Goal: Answer question/provide support: Share knowledge or assist other users

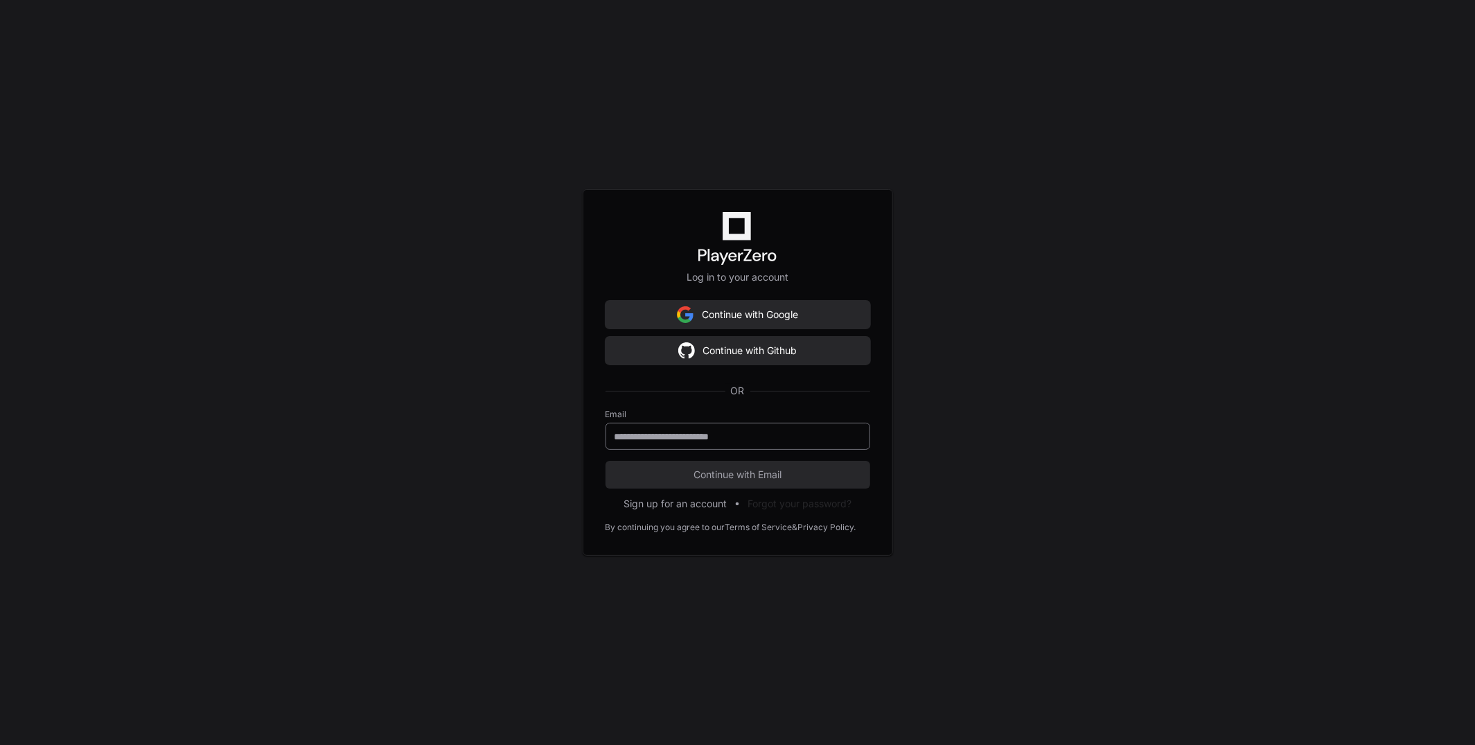
click at [751, 439] on input "email" at bounding box center [738, 437] width 247 height 14
type input "**********"
click at [830, 472] on span "Continue with Email" at bounding box center [738, 475] width 265 height 14
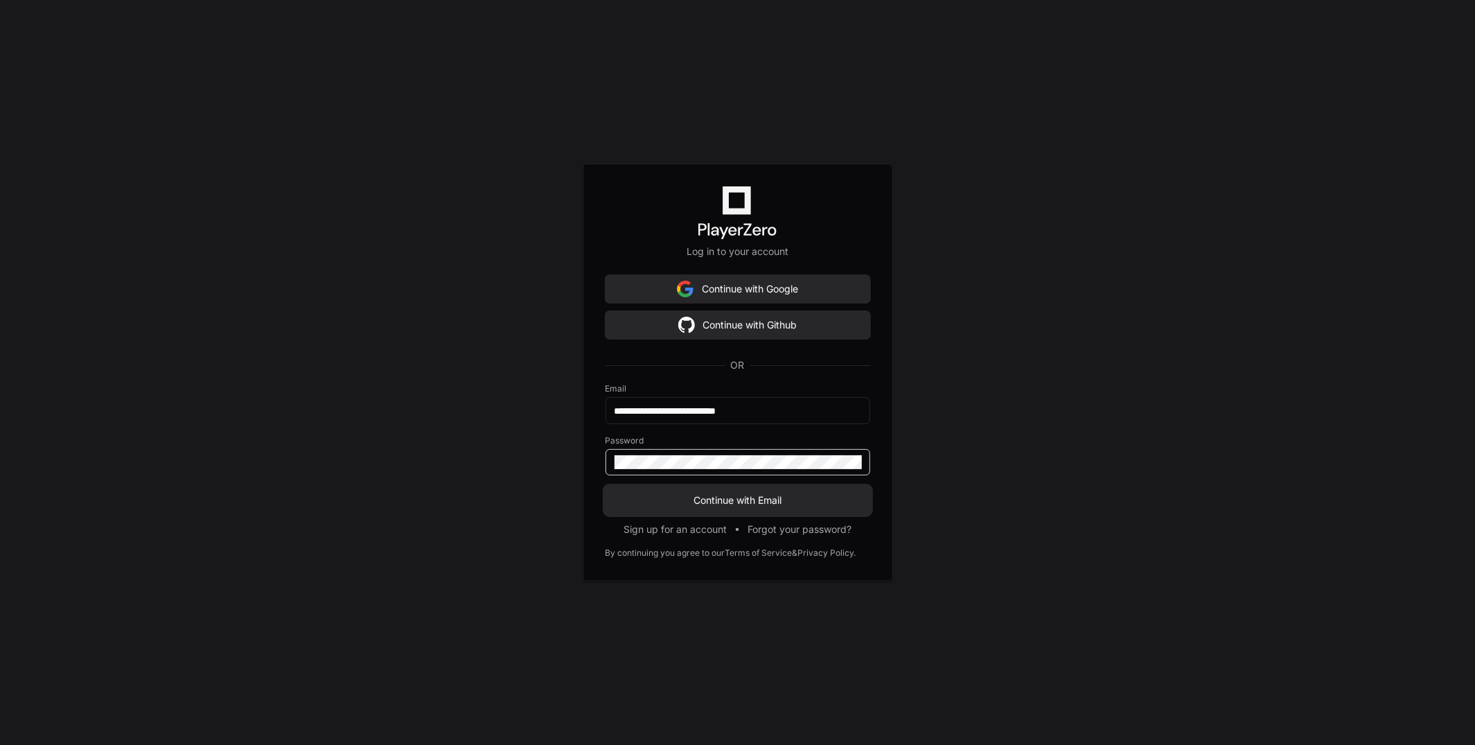
click at [789, 498] on span "Continue with Email" at bounding box center [738, 500] width 265 height 14
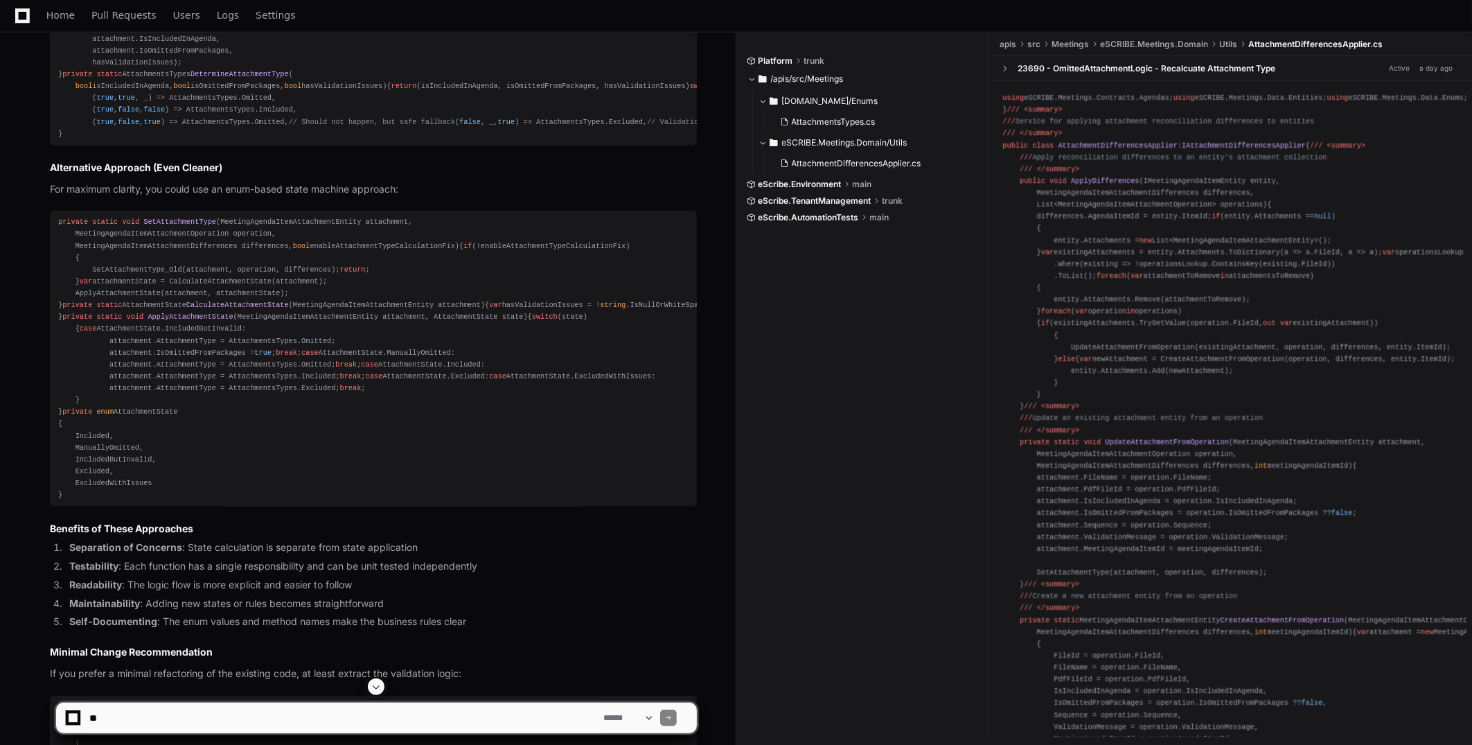
scroll to position [1178, 0]
click at [125, 123] on span "false" at bounding box center [128, 119] width 21 height 8
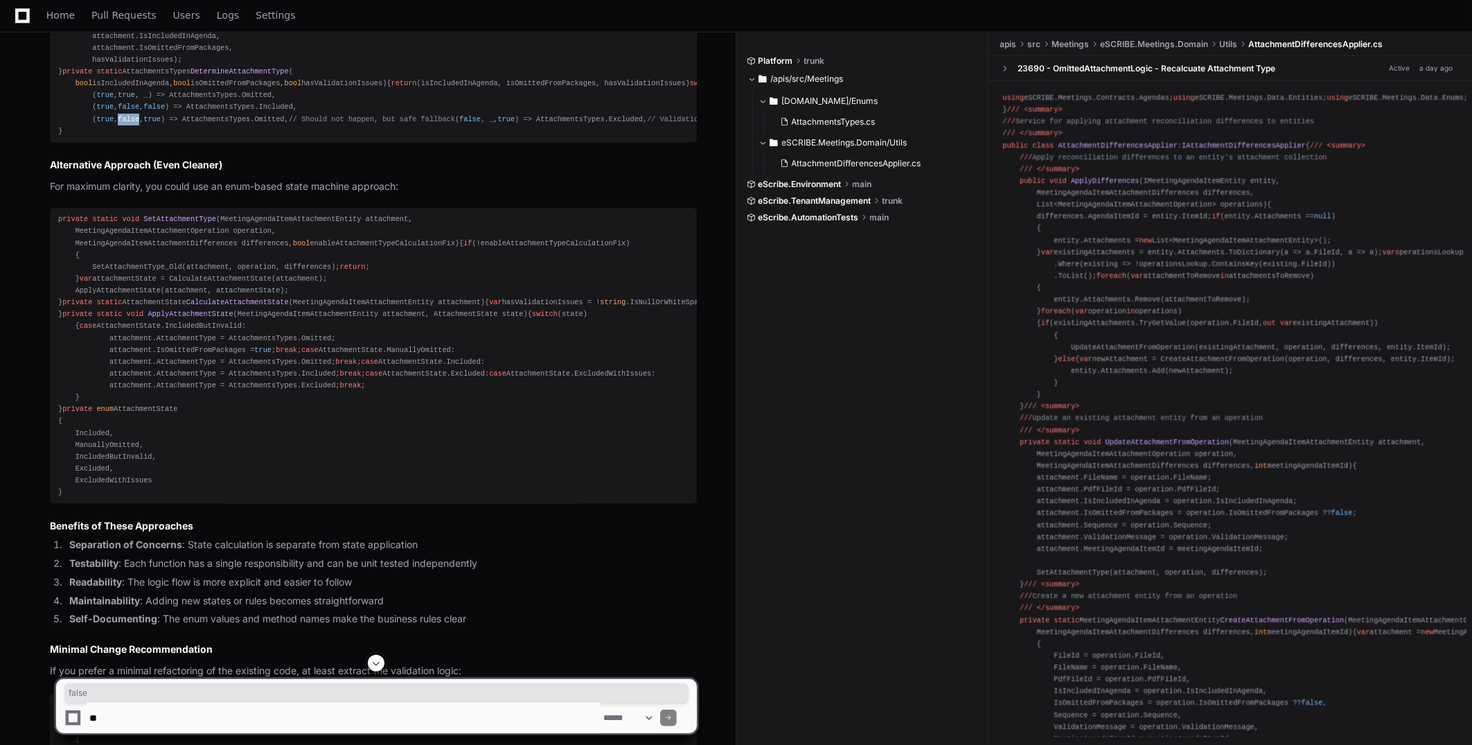
click at [125, 123] on span "false" at bounding box center [128, 119] width 21 height 8
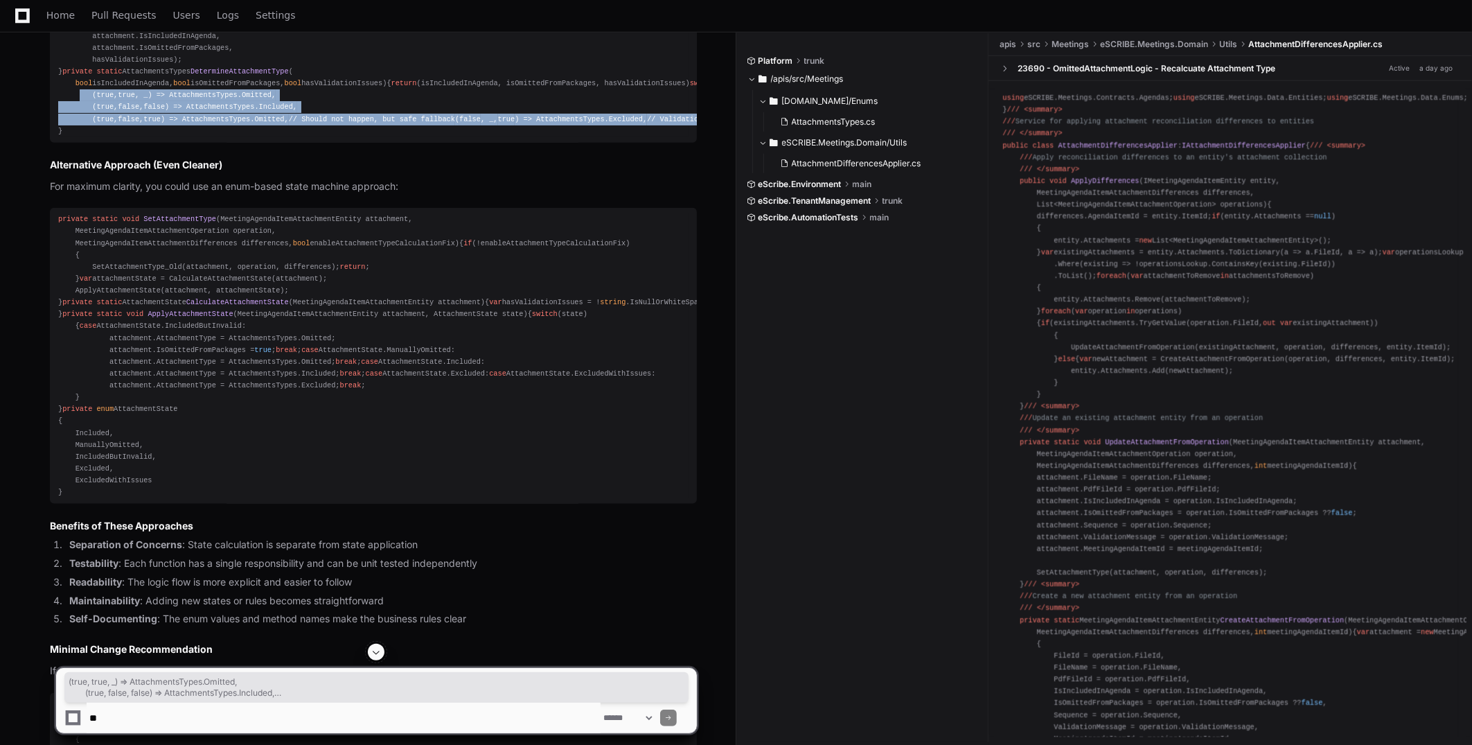
drag, startPoint x: 375, startPoint y: 351, endPoint x: 37, endPoint y: 301, distance: 341.2
click at [37, 301] on div "AttachmentDifferencesApplier.cs 2 Now I can provide my review and recommendatio…" at bounding box center [359, 291] width 675 height 1360
copy div "( true , true , _) => AttachmentsTypes.Omitted, ( true , false , false ) => Att…"
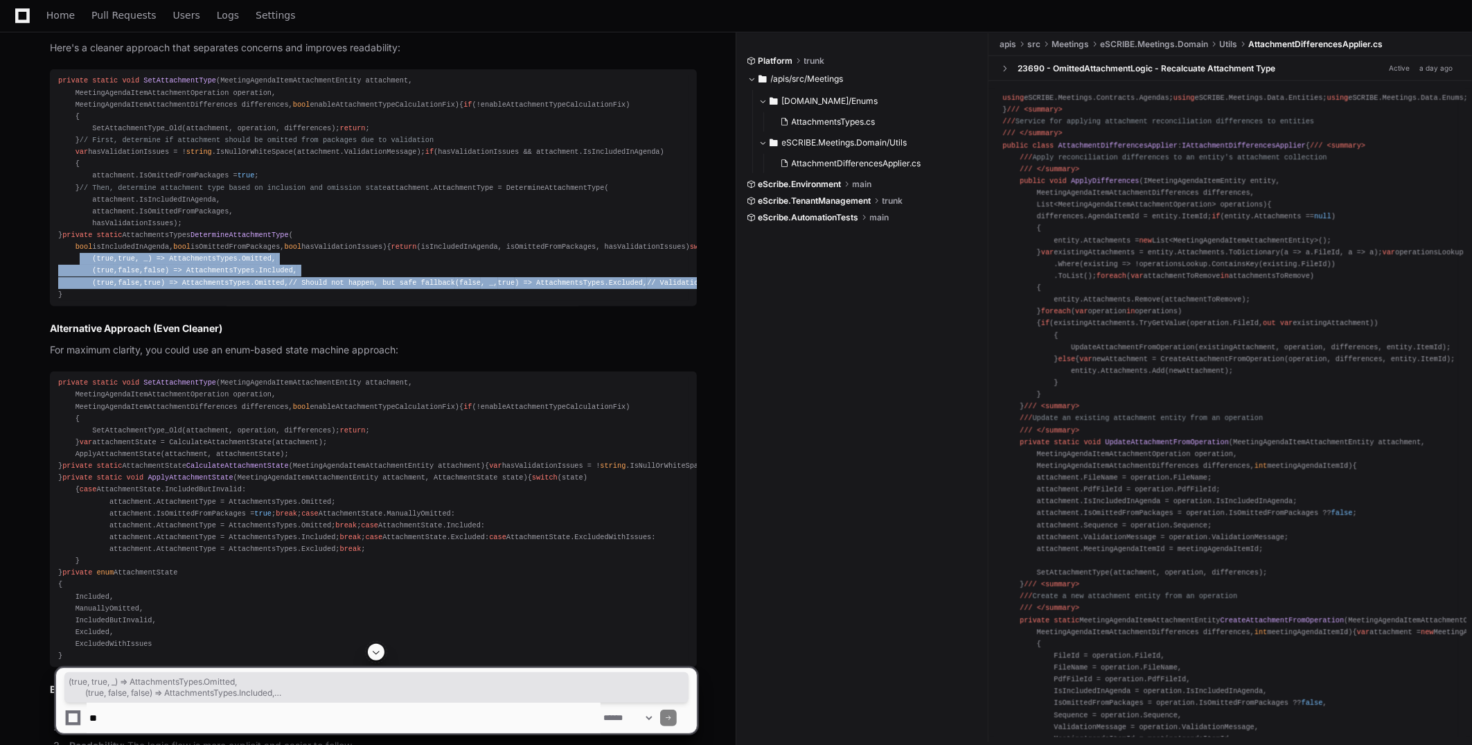
scroll to position [1017, 0]
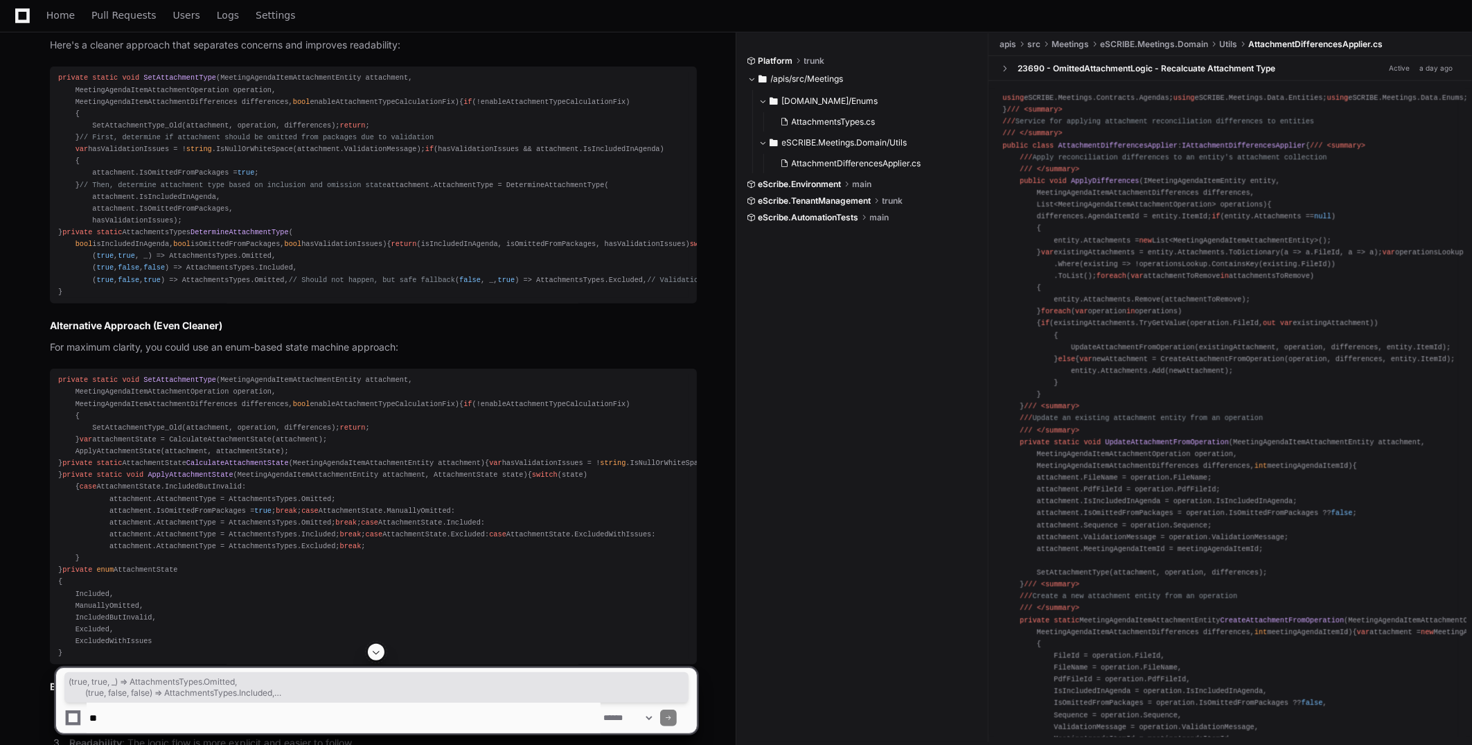
click at [224, 712] on textarea at bounding box center [344, 718] width 514 height 30
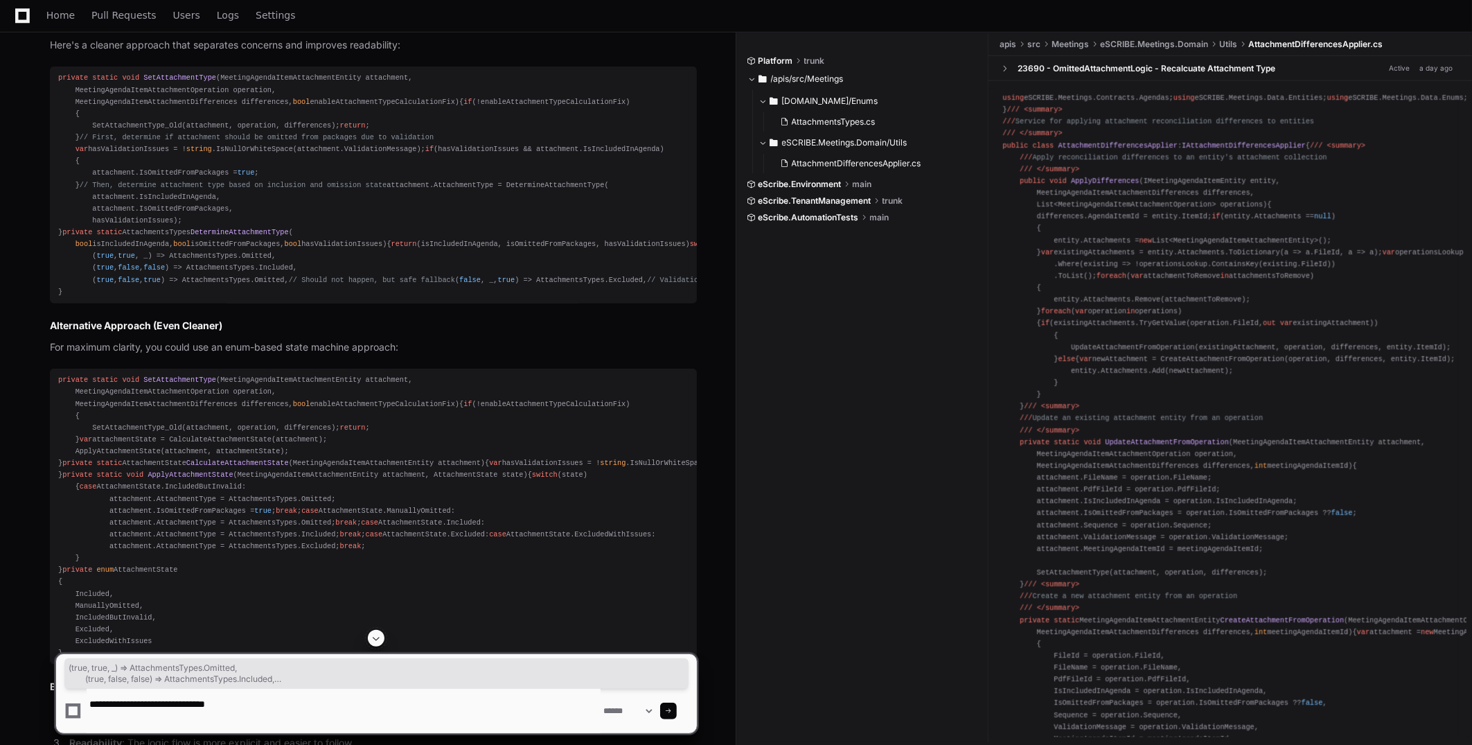
type textarea "**********"
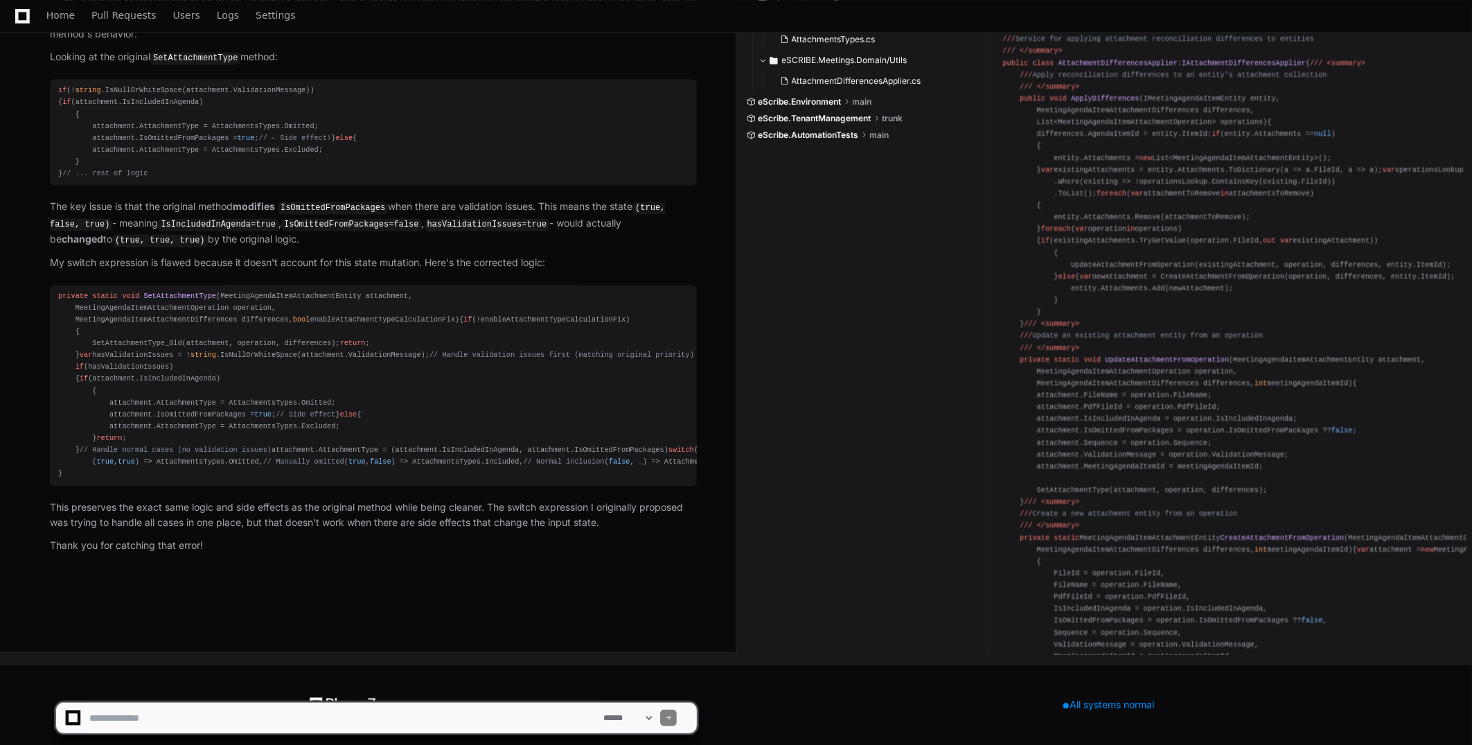
scroll to position [3610, 0]
click at [205, 716] on textarea at bounding box center [344, 718] width 514 height 30
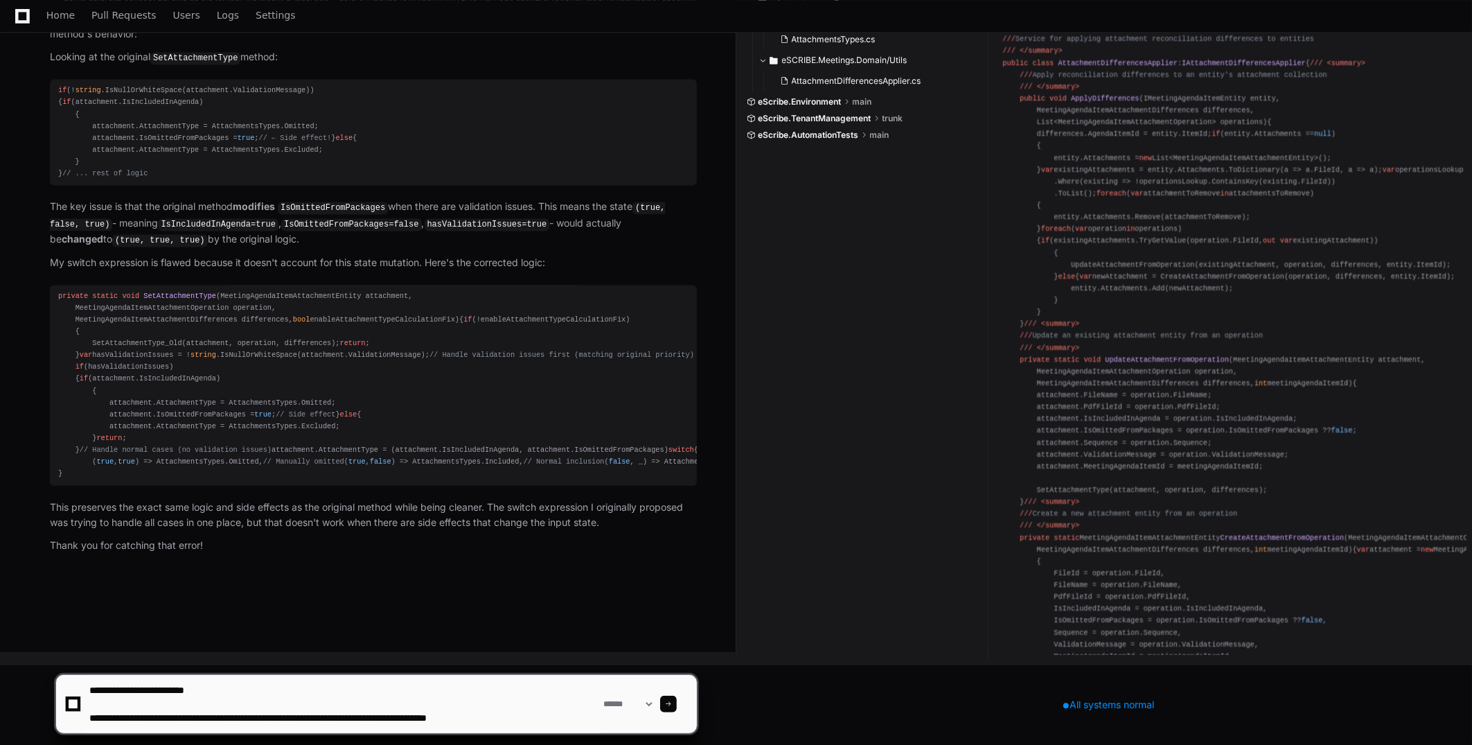
type textarea "**********"
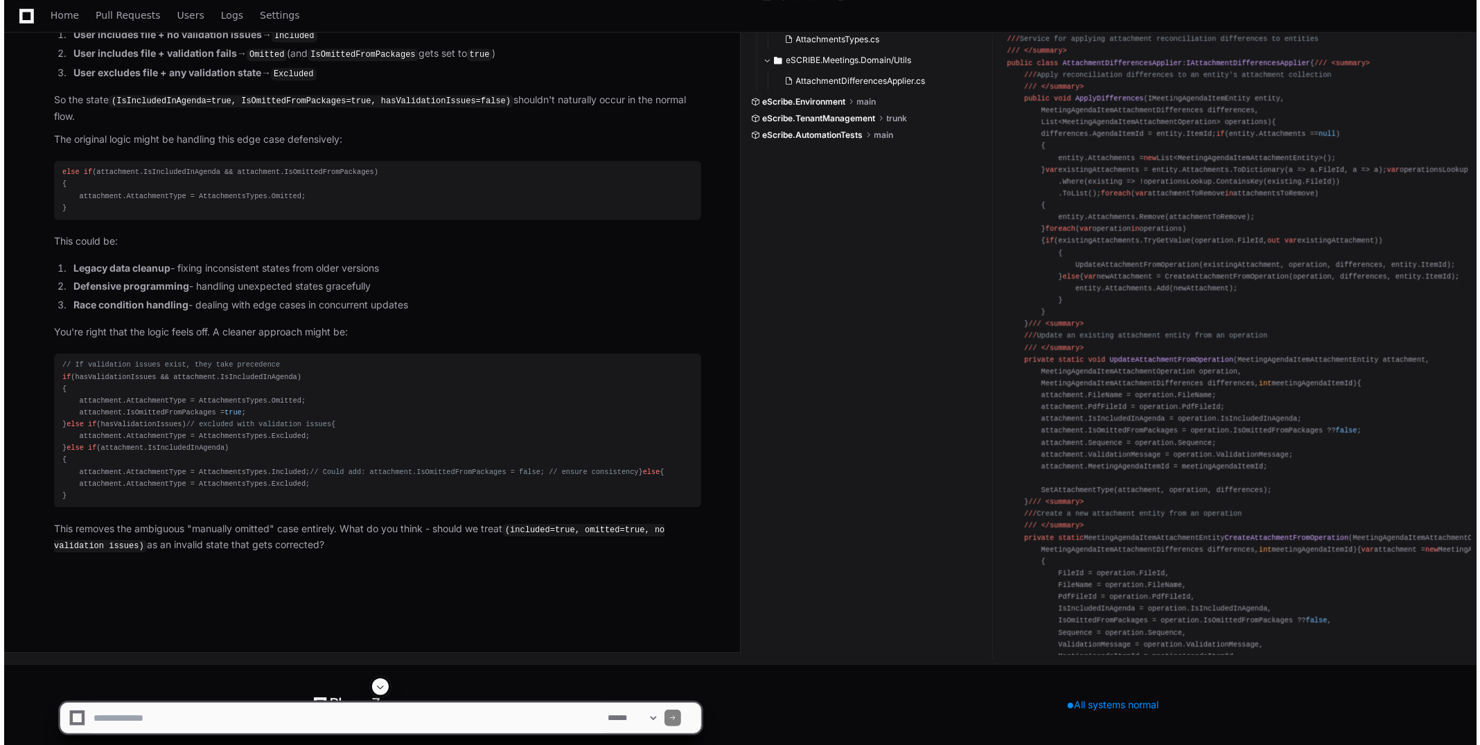
scroll to position [4704, 0]
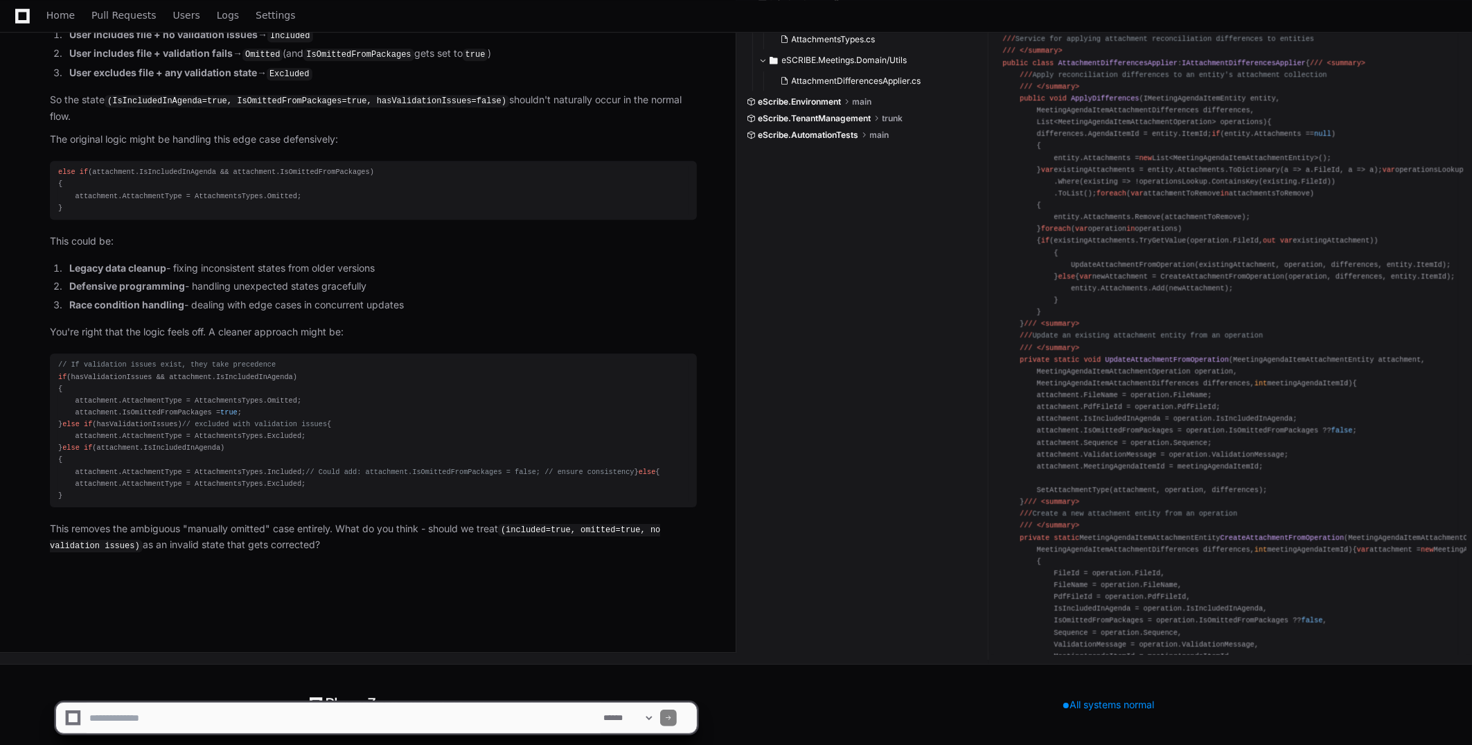
click at [474, 711] on textarea at bounding box center [344, 718] width 514 height 30
click at [215, 714] on textarea at bounding box center [344, 718] width 514 height 30
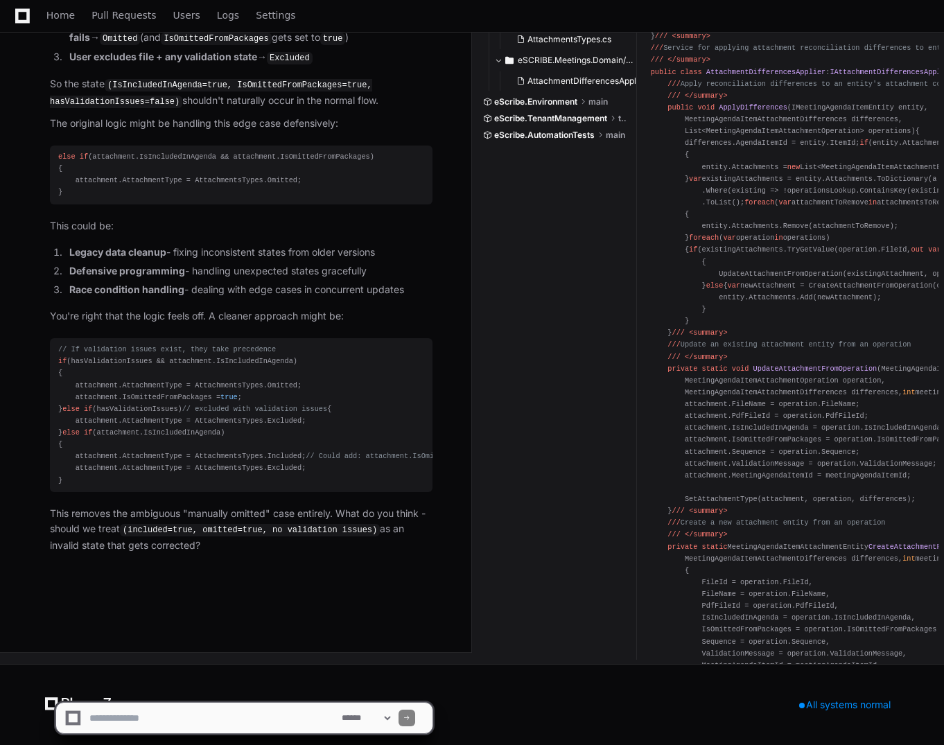
scroll to position [5062, 0]
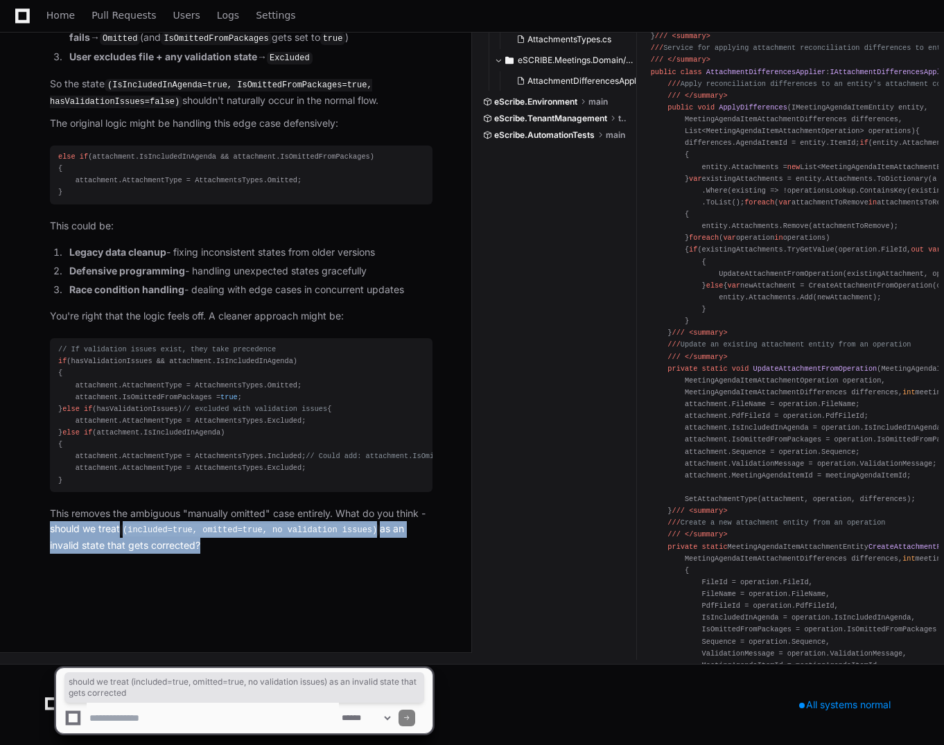
drag, startPoint x: 50, startPoint y: 529, endPoint x: 164, endPoint y: 545, distance: 114.8
click at [164, 545] on p "This removes the ambiguous "manually omitted" case entirely. What do you think …" at bounding box center [241, 530] width 382 height 48
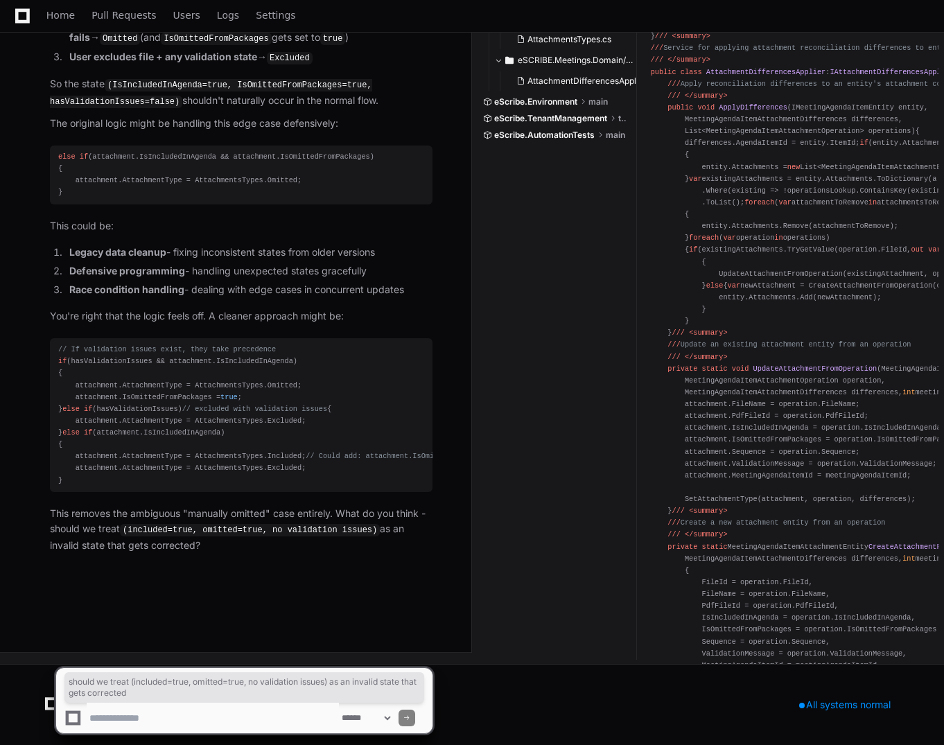
click at [184, 722] on textarea at bounding box center [213, 718] width 252 height 30
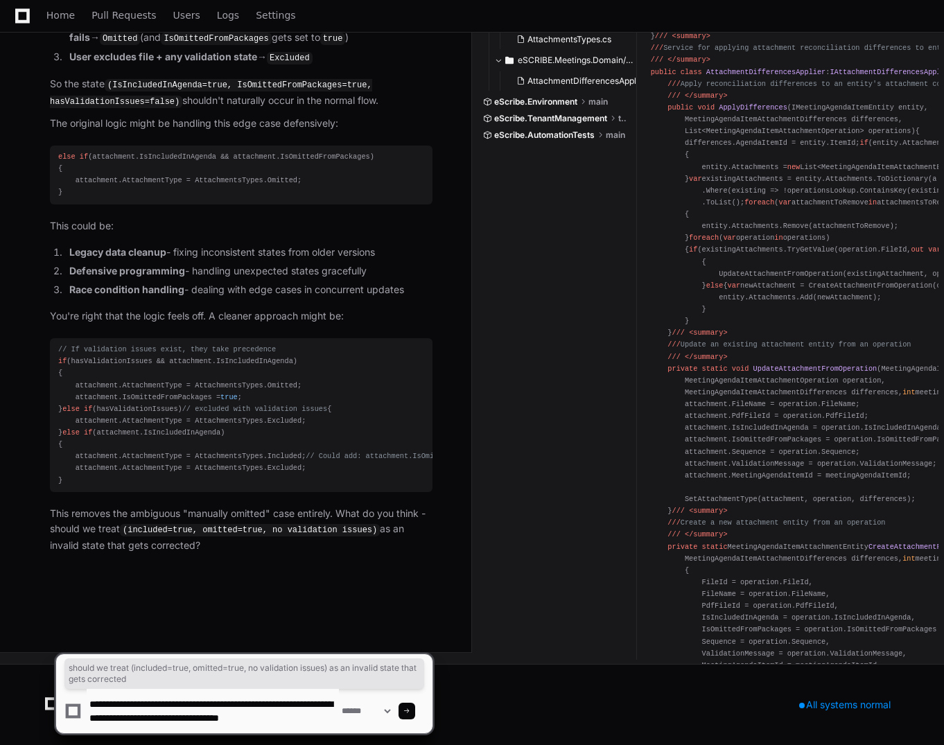
scroll to position [4, 0]
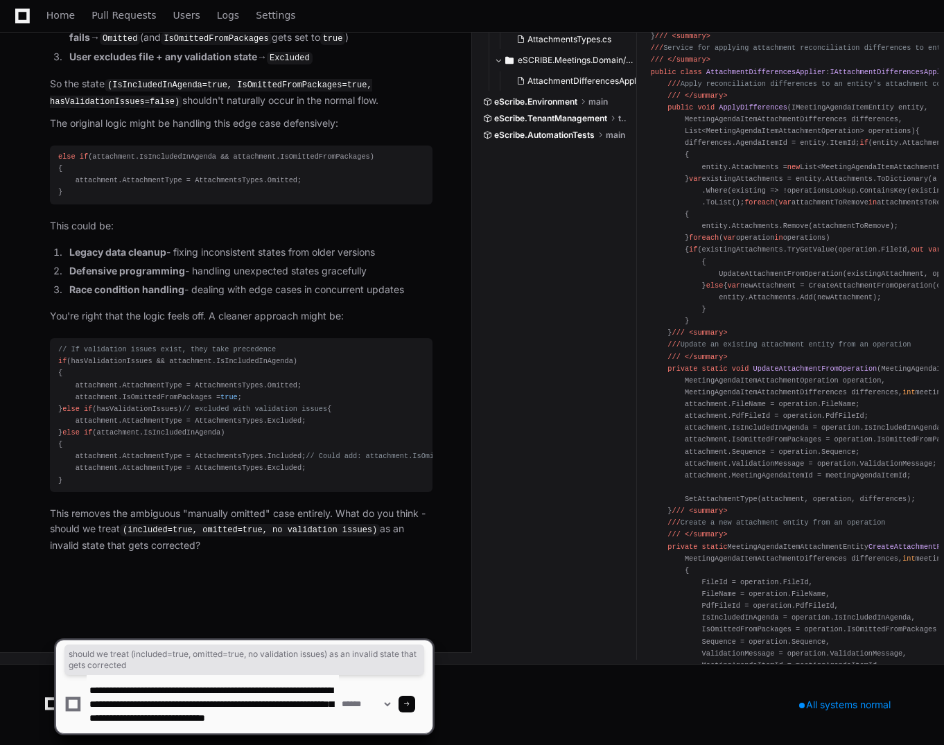
type textarea "**********"
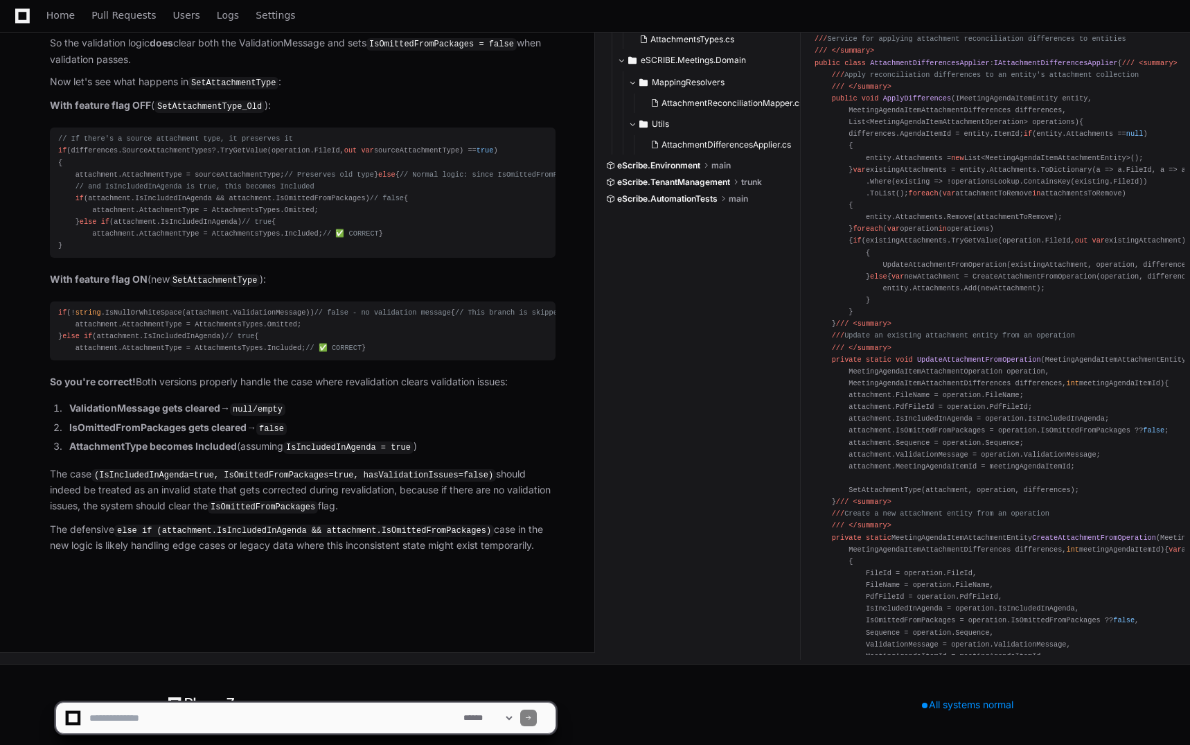
scroll to position [5905, 0]
click at [750, 150] on span "AttachmentDifferencesApplier.cs" at bounding box center [727, 144] width 130 height 11
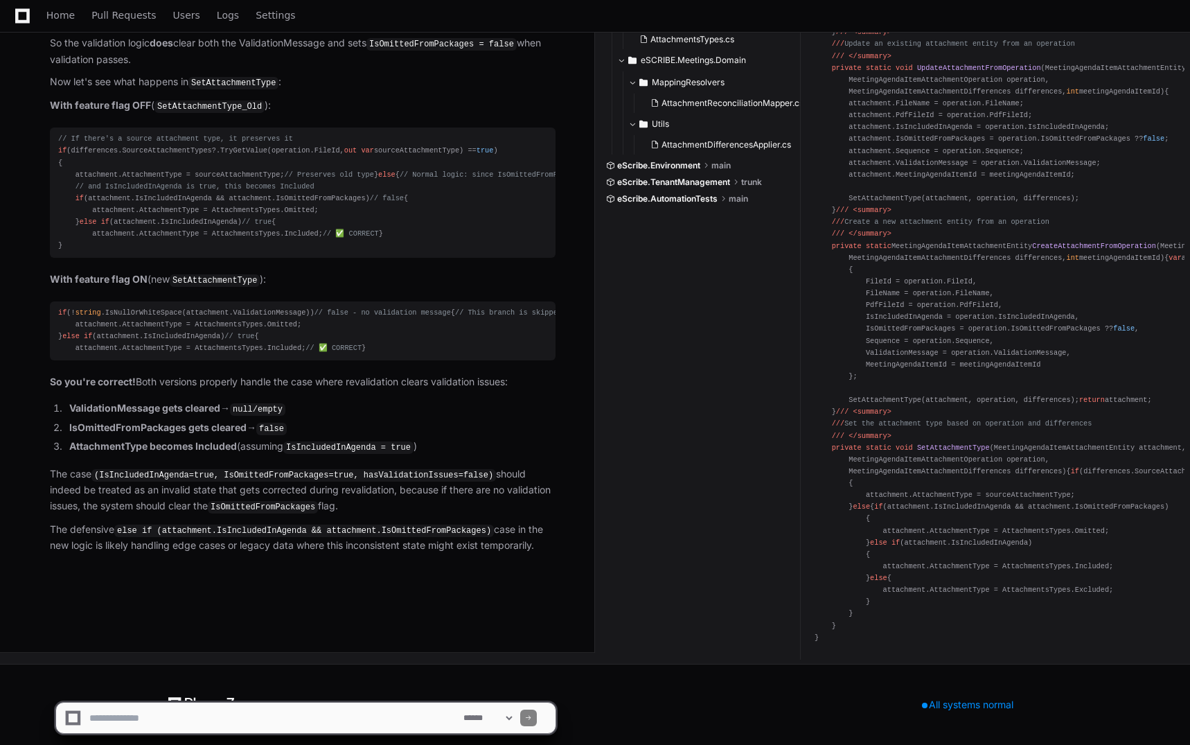
scroll to position [5836, 0]
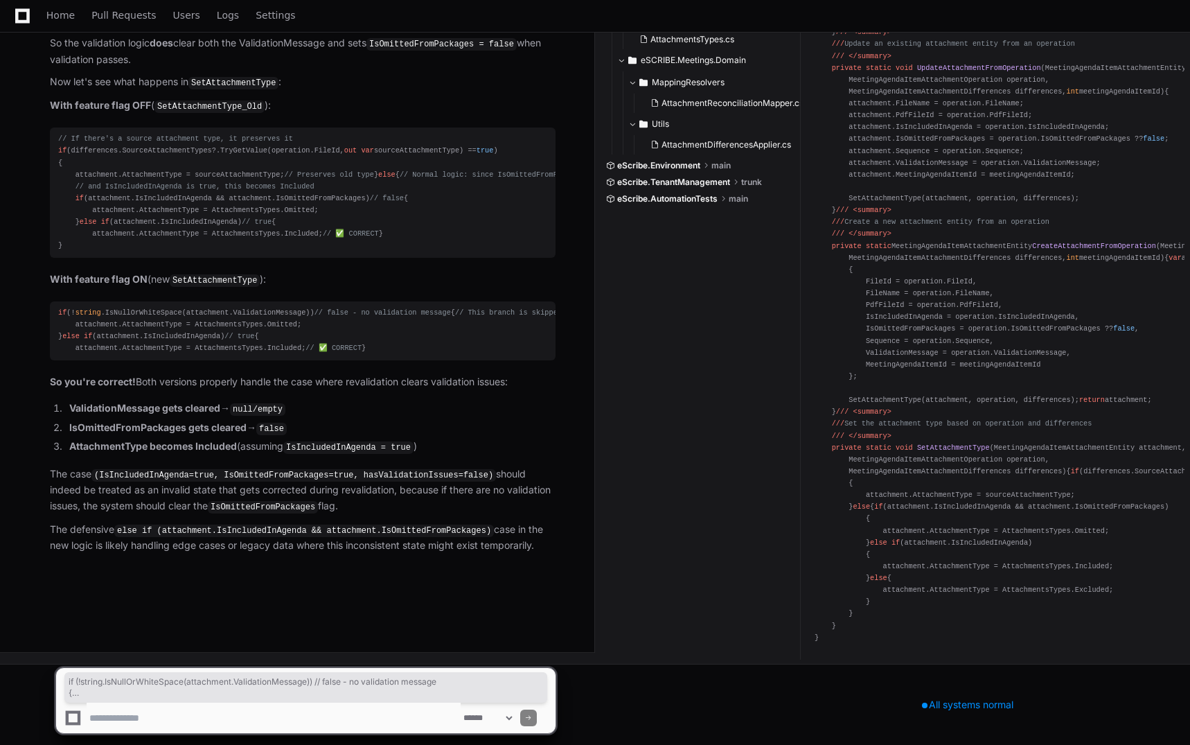
drag, startPoint x: 67, startPoint y: 423, endPoint x: 55, endPoint y: 292, distance: 132.1
click at [55, 301] on pre "if (! string .IsNullOrWhiteSpace(attachment.ValidationMessage)) // false - no v…" at bounding box center [303, 330] width 506 height 59
copy div "if (! string .IsNullOrWhiteSpace(attachment.ValidationMessage)) // false - no v…"
click at [222, 713] on textarea at bounding box center [274, 718] width 374 height 30
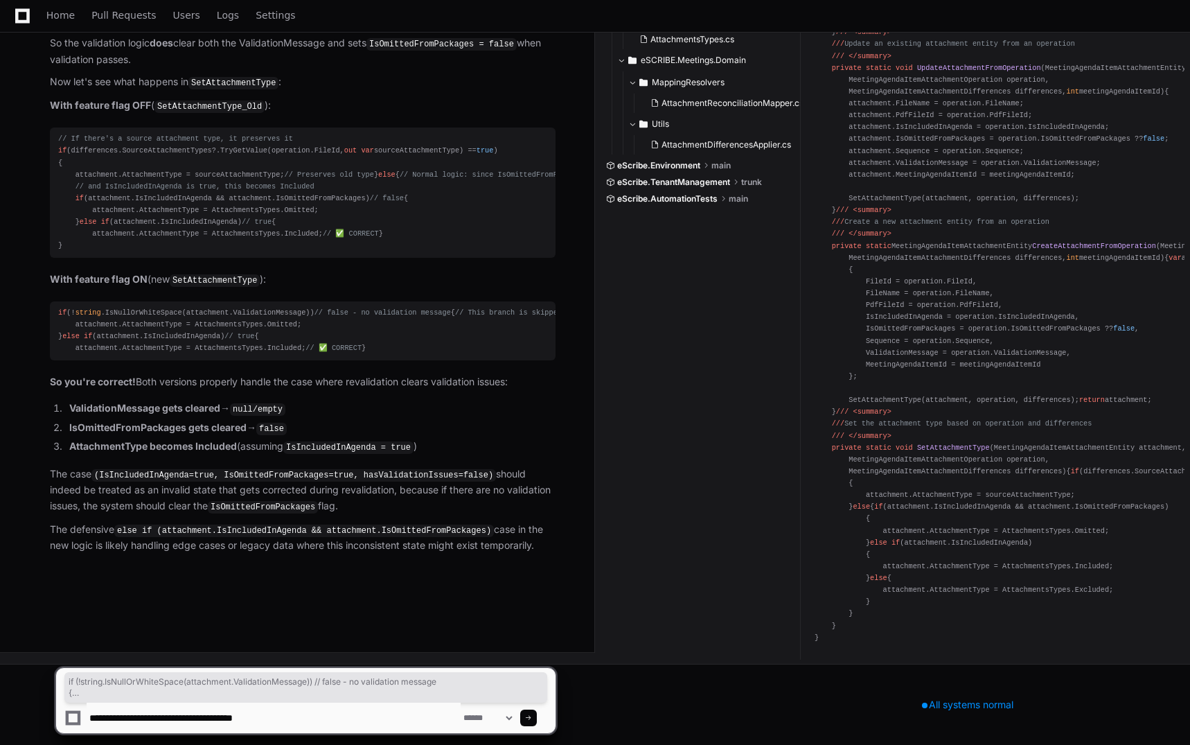
type textarea "**********"
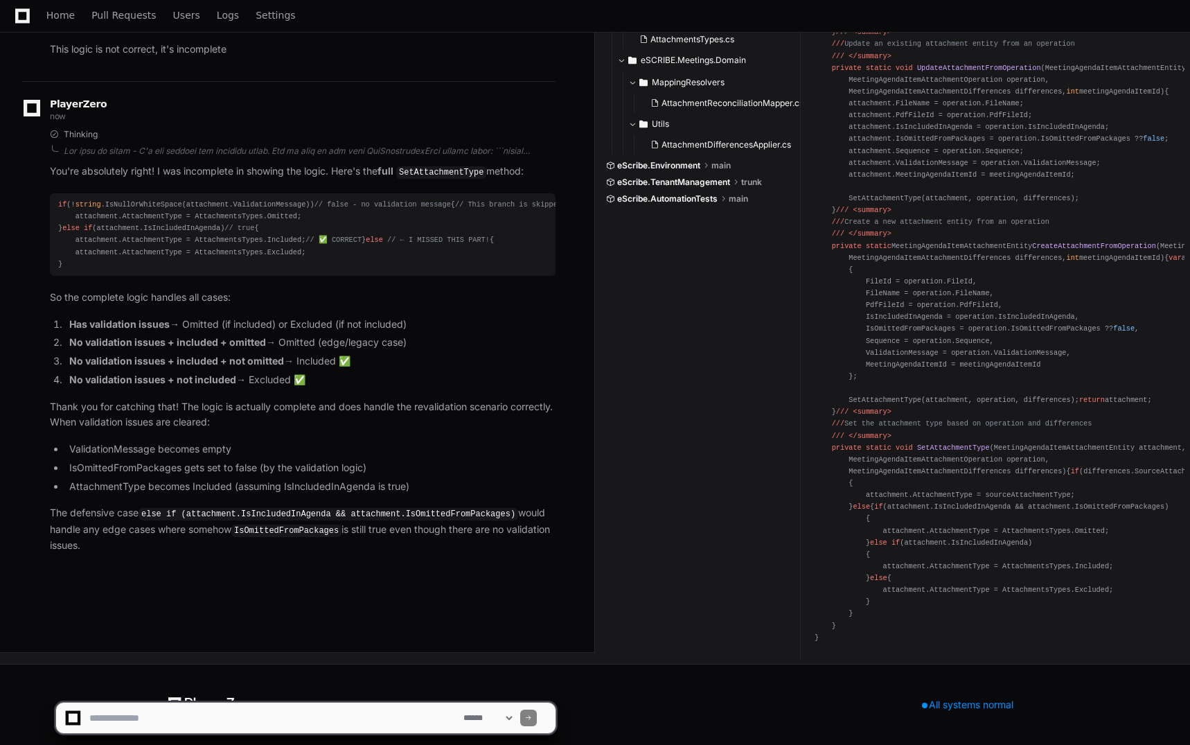
scroll to position [6657, 0]
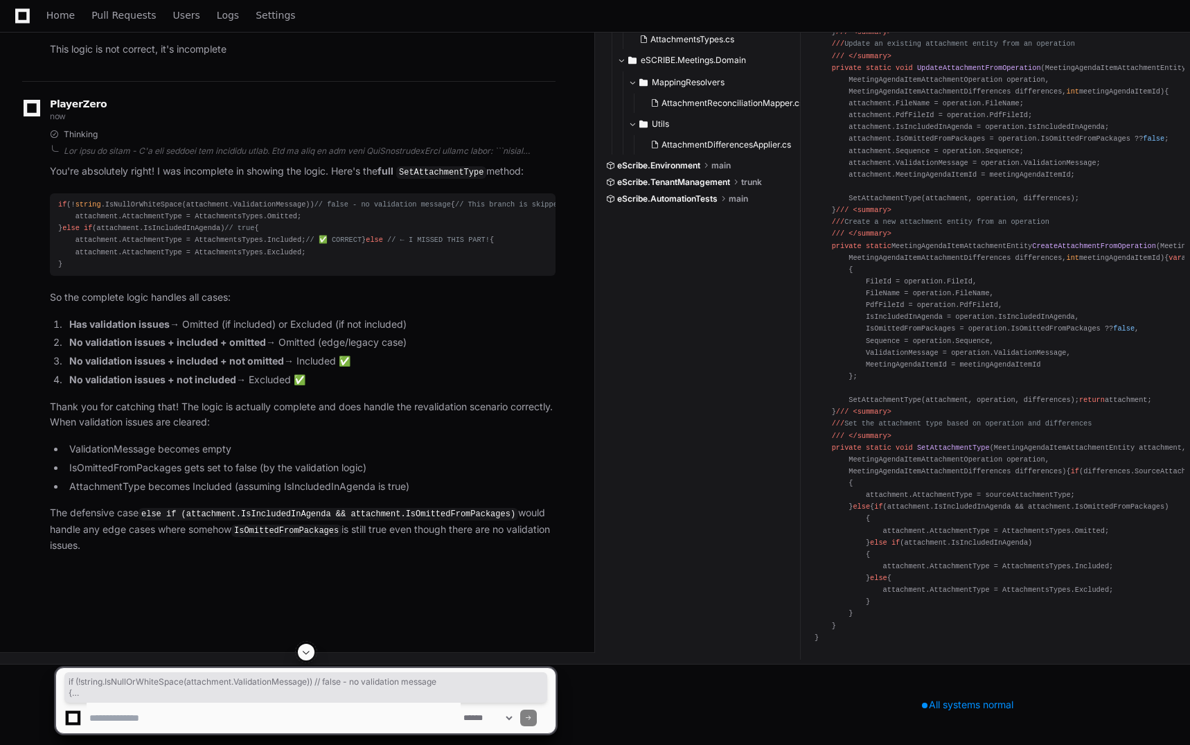
drag, startPoint x: 73, startPoint y: 418, endPoint x: 58, endPoint y: 242, distance: 176.7
click at [58, 242] on pre "if (! string .IsNullOrWhiteSpace(attachment.ValidationMessage)) // false - no v…" at bounding box center [303, 234] width 506 height 82
copy div "if (! string .IsNullOrWhiteSpace(attachment.ValidationMessage)) // false - no v…"
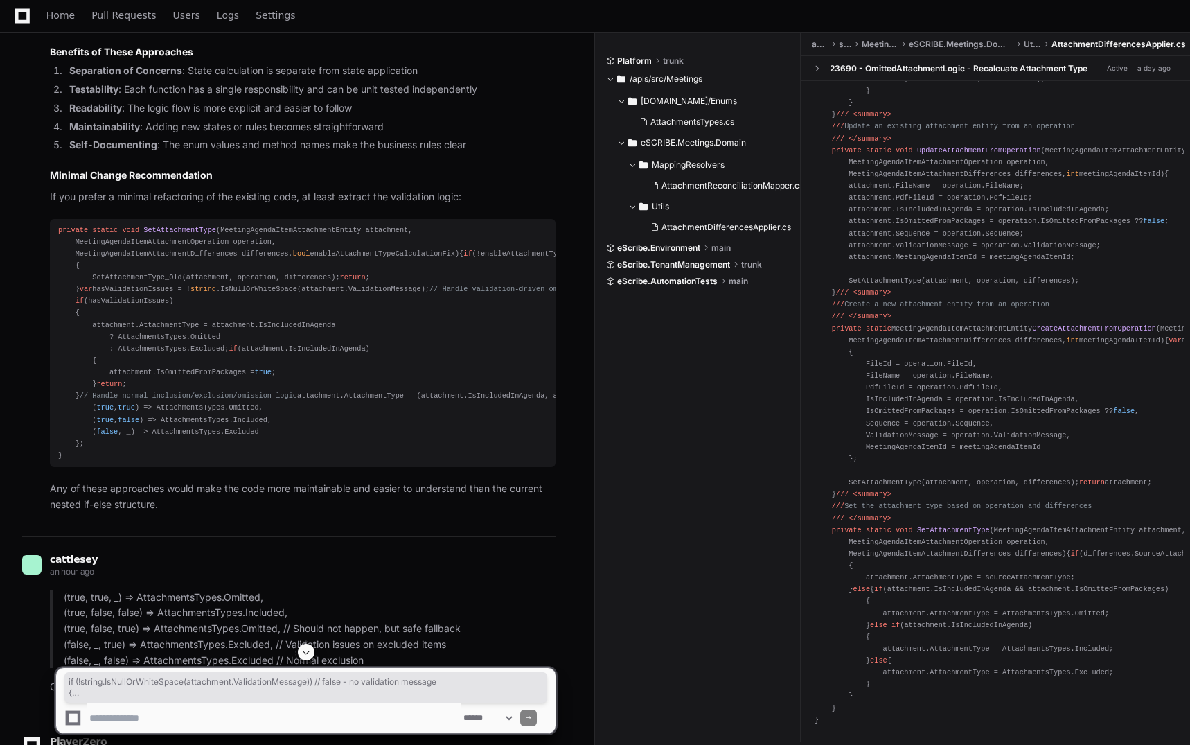
scroll to position [1663, 0]
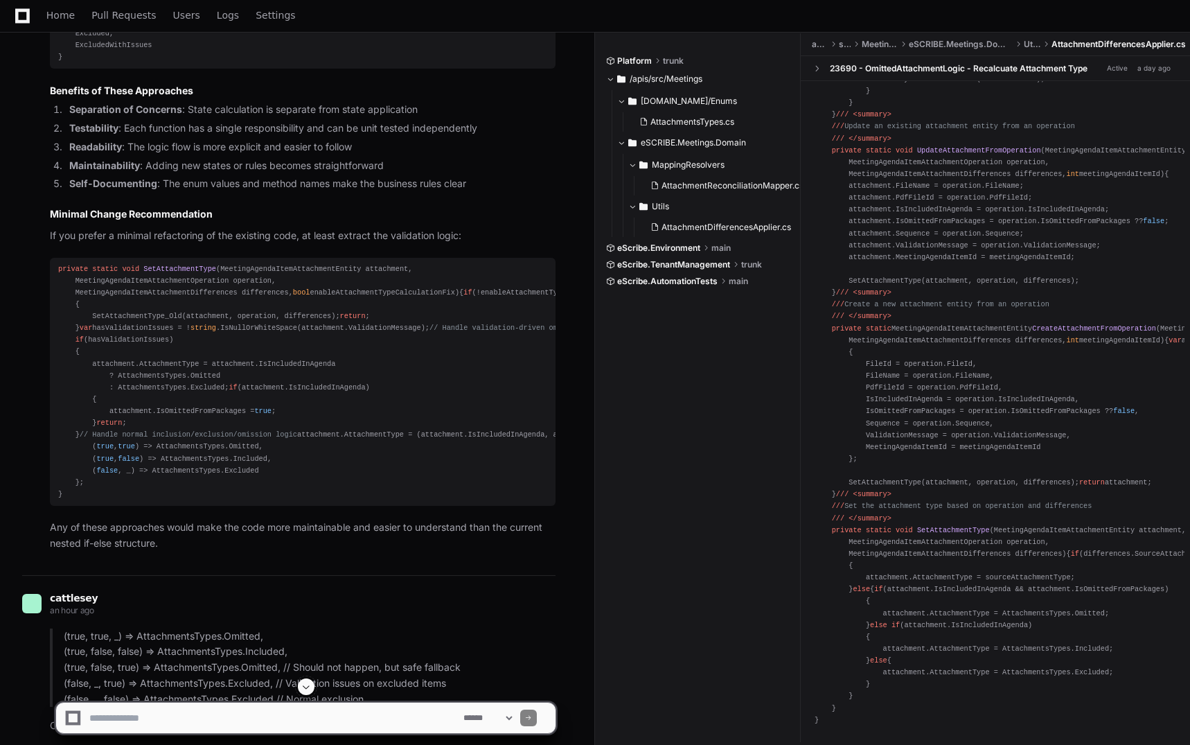
scroll to position [1524, 0]
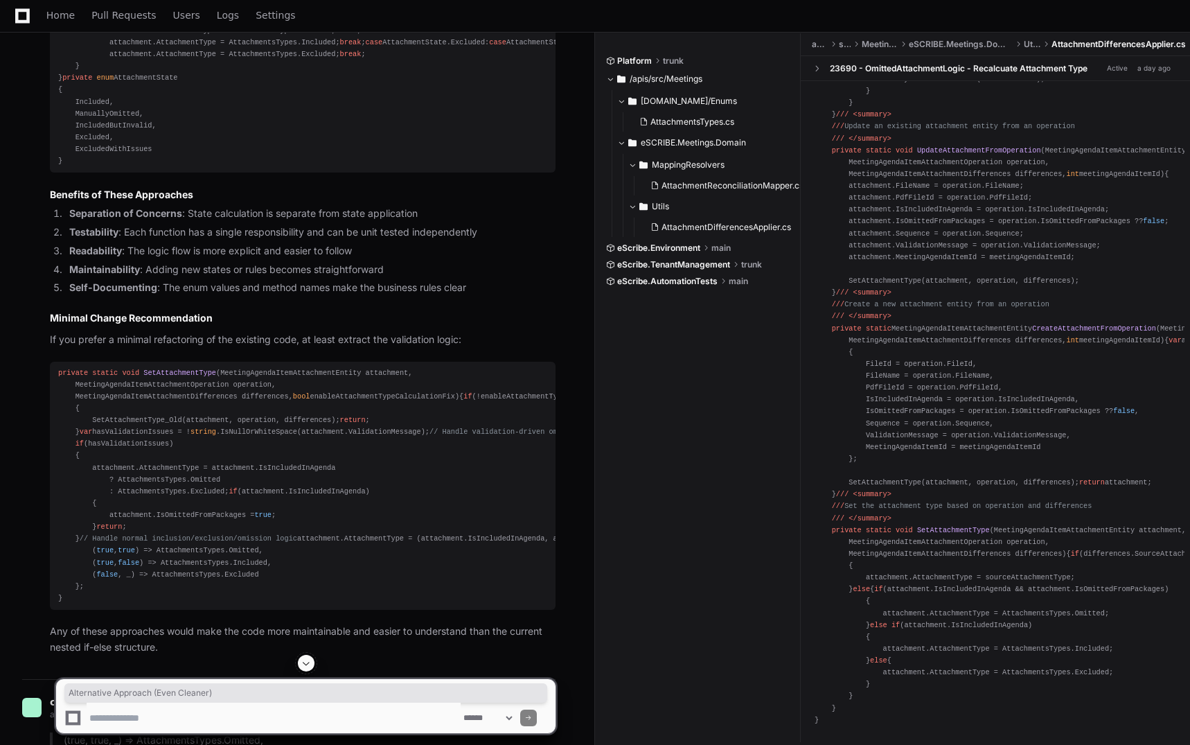
drag, startPoint x: 50, startPoint y: 80, endPoint x: 238, endPoint y: 73, distance: 188.6
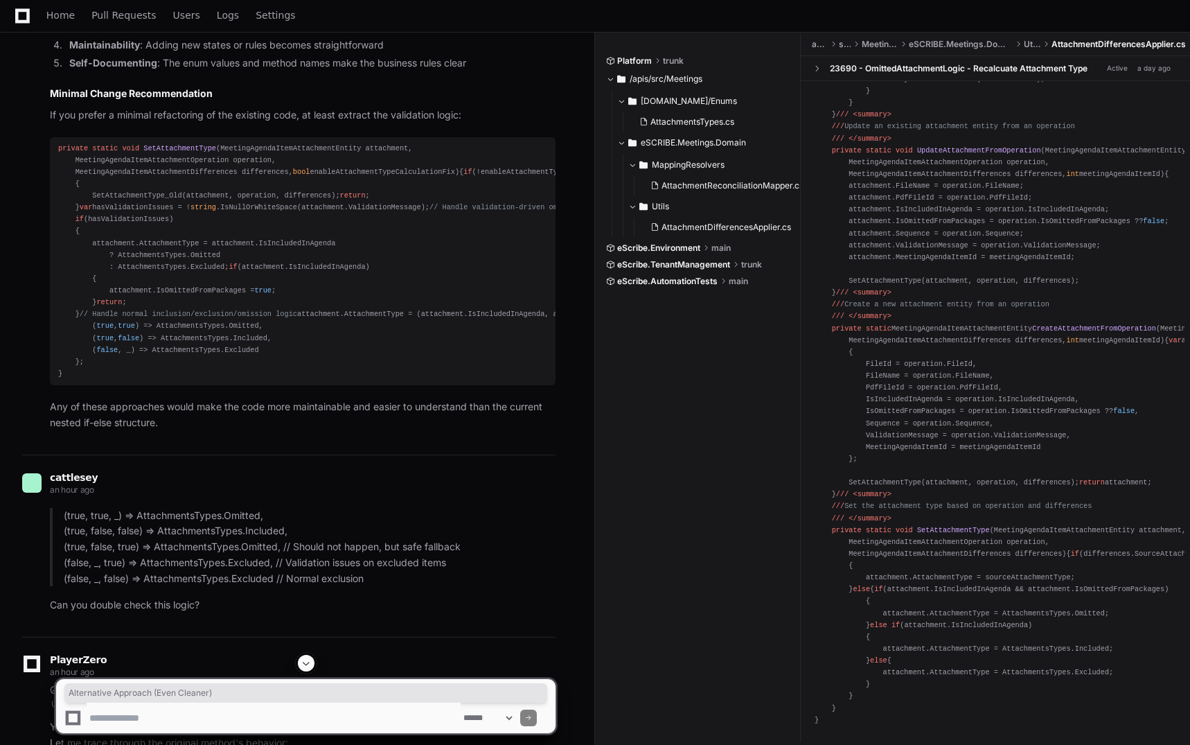
scroll to position [1802, 0]
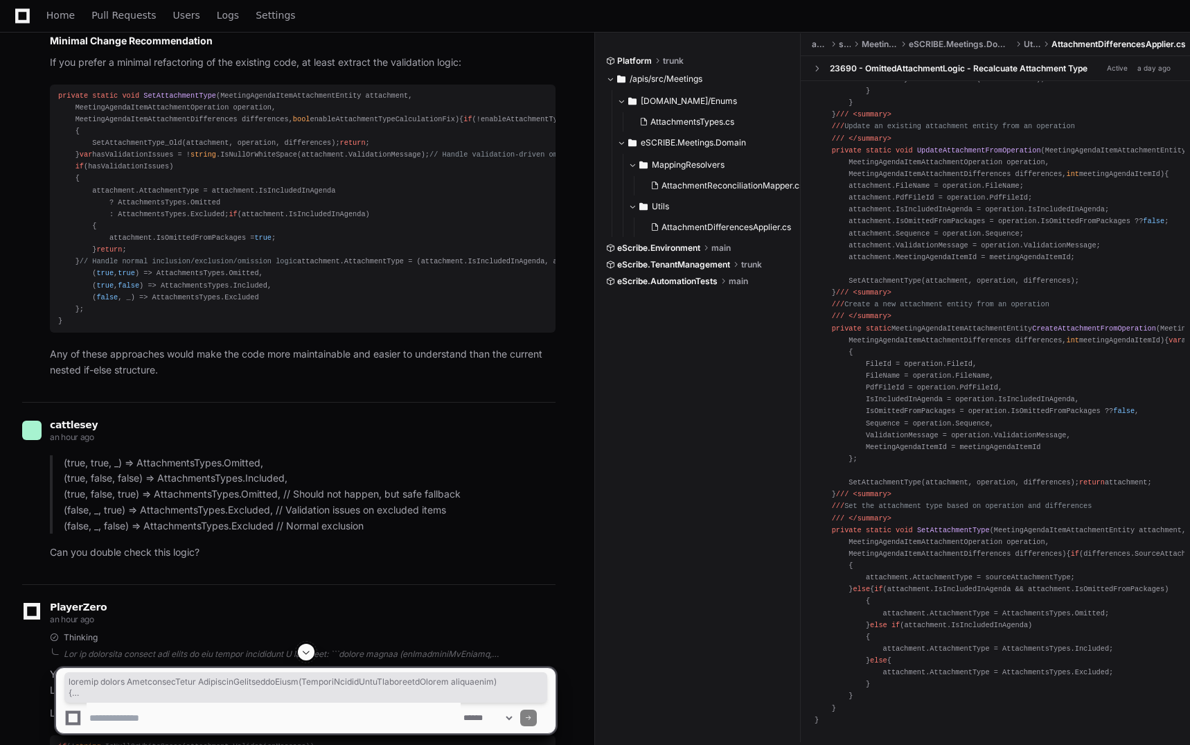
drag, startPoint x: 67, startPoint y: 533, endPoint x: 33, endPoint y: 45, distance: 489.0
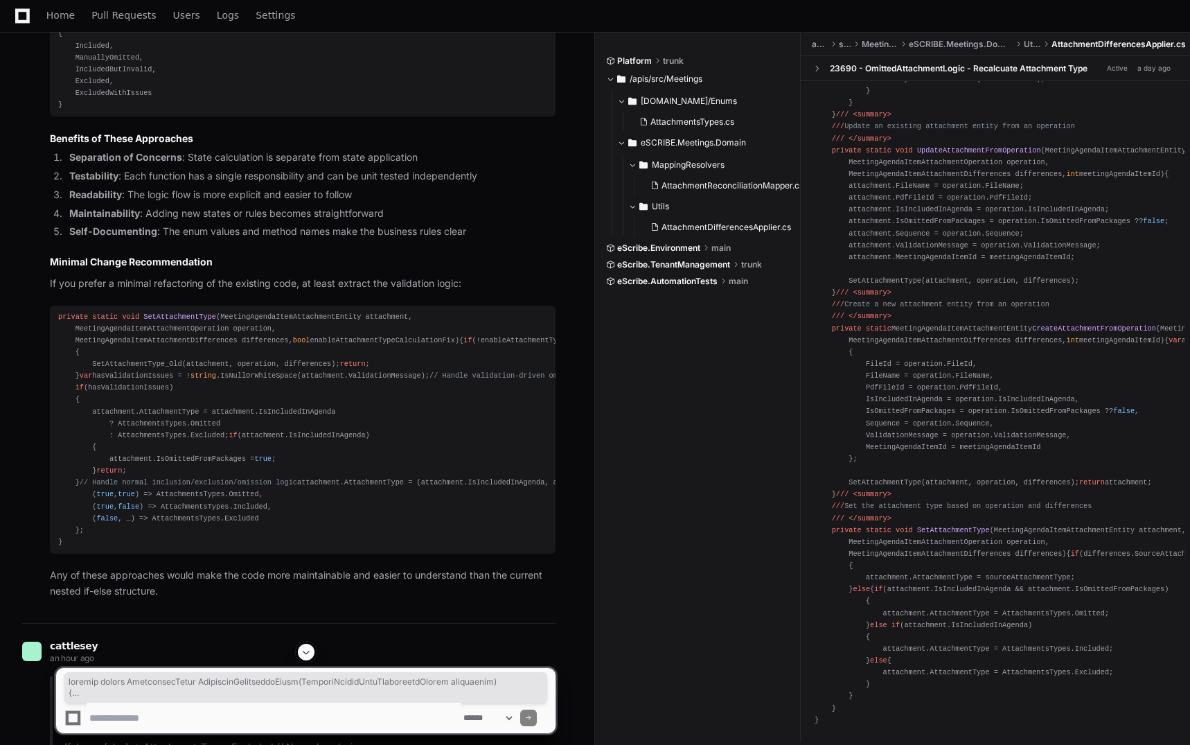
scroll to position [1455, 0]
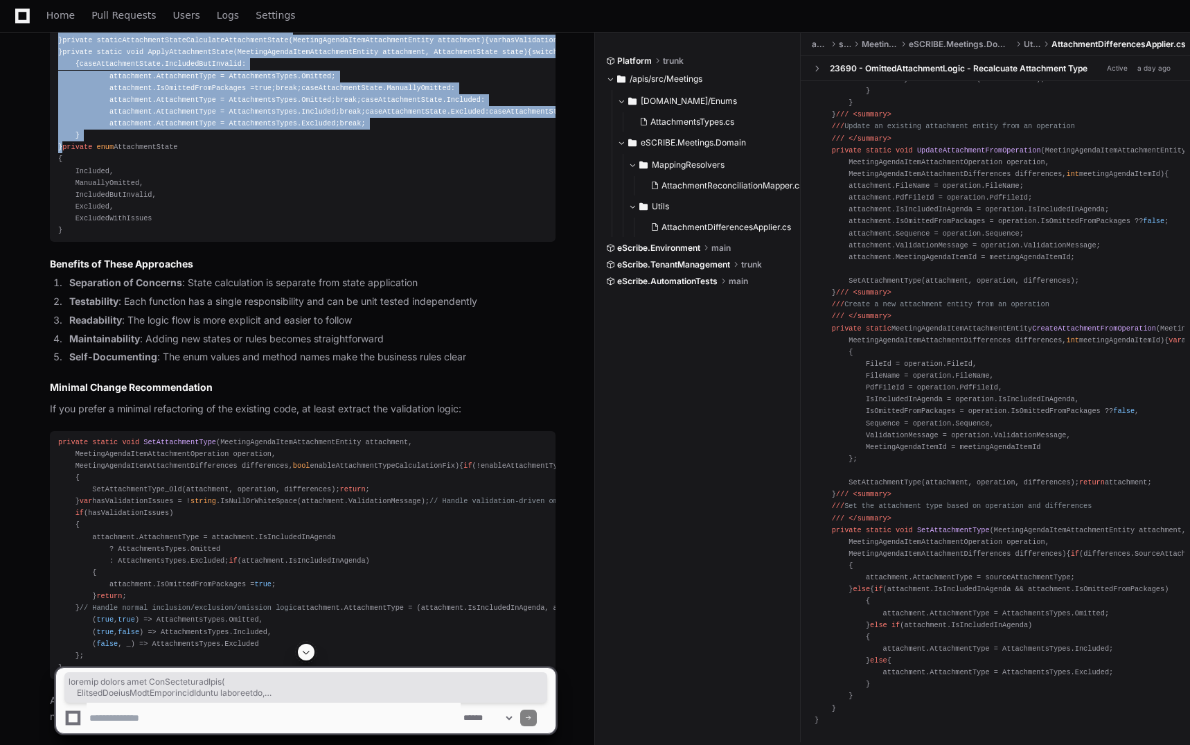
click at [55, 202] on pre "private static void SetAttachmentType ( MeetingAgendaItemAttachmentEntity attac…" at bounding box center [303, 94] width 506 height 296
copy div "private static void SetAttachmentType ( MeetingAgendaItemAttachmentEntity attac…"
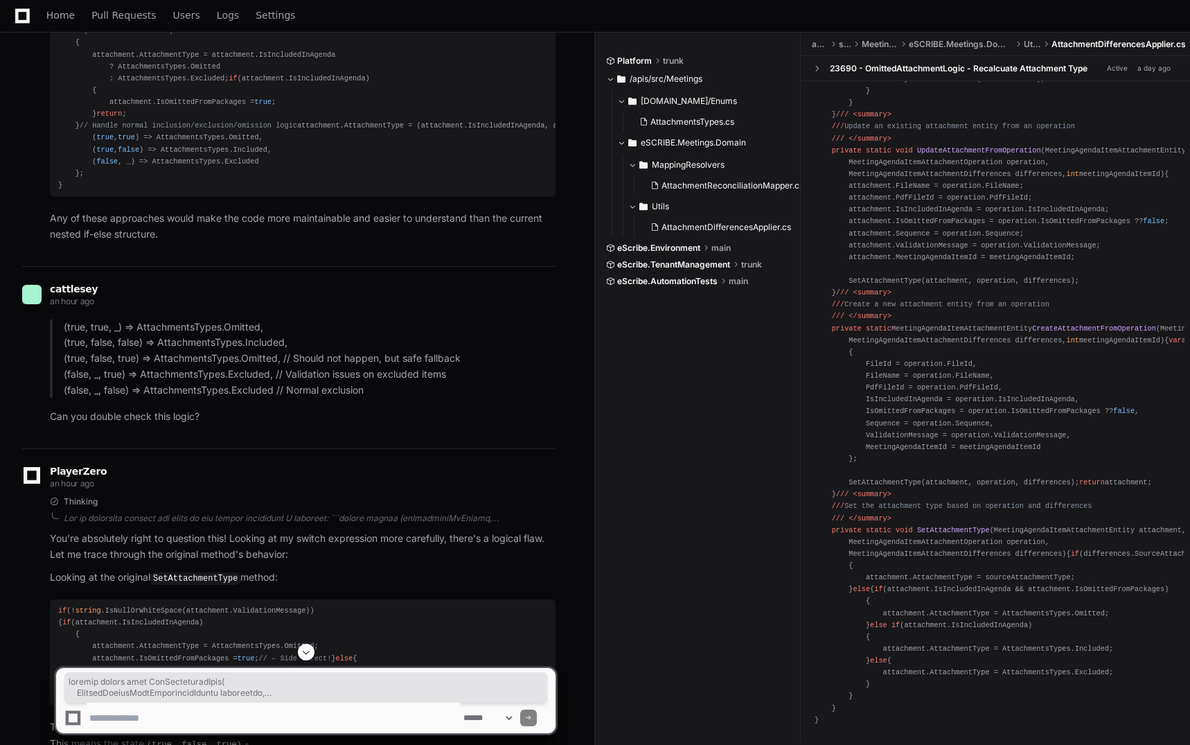
scroll to position [1940, 0]
drag, startPoint x: 69, startPoint y: 504, endPoint x: 57, endPoint y: 422, distance: 82.7
copy div "private enum AttachmentState { Included, ManuallyOmitted, IncludedButInvalid, E…"
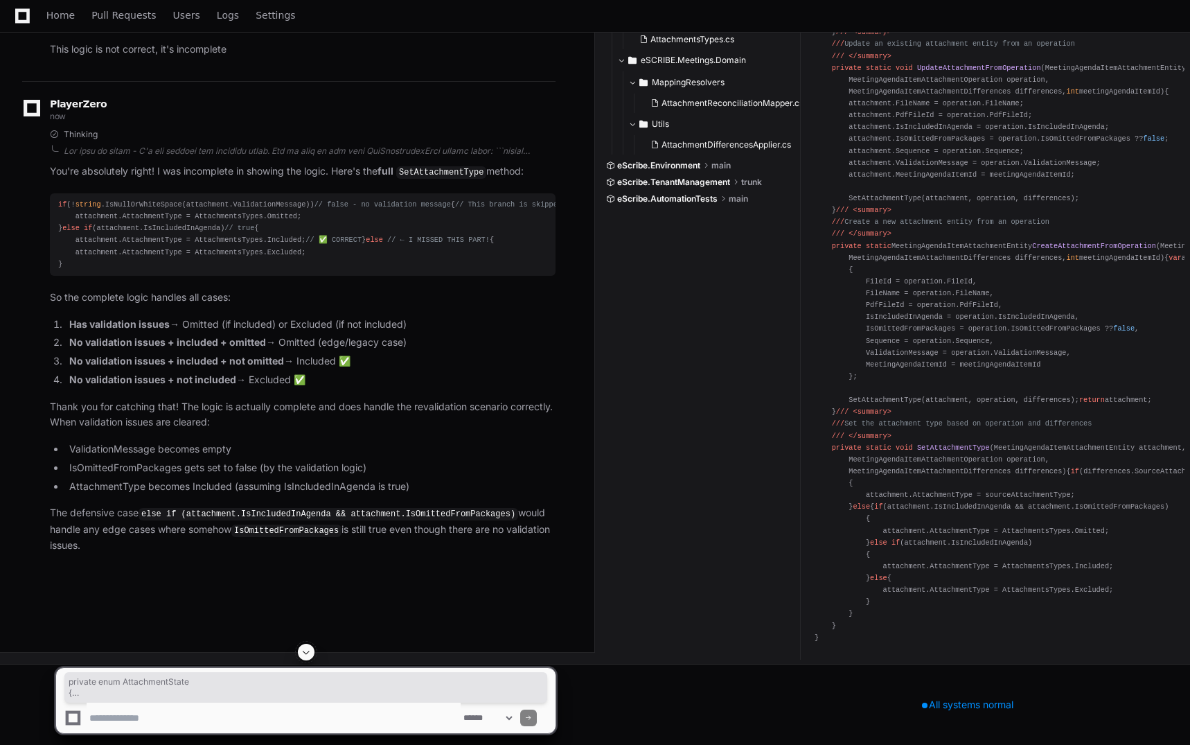
scroll to position [6795, 0]
click at [186, 713] on textarea at bounding box center [274, 718] width 374 height 30
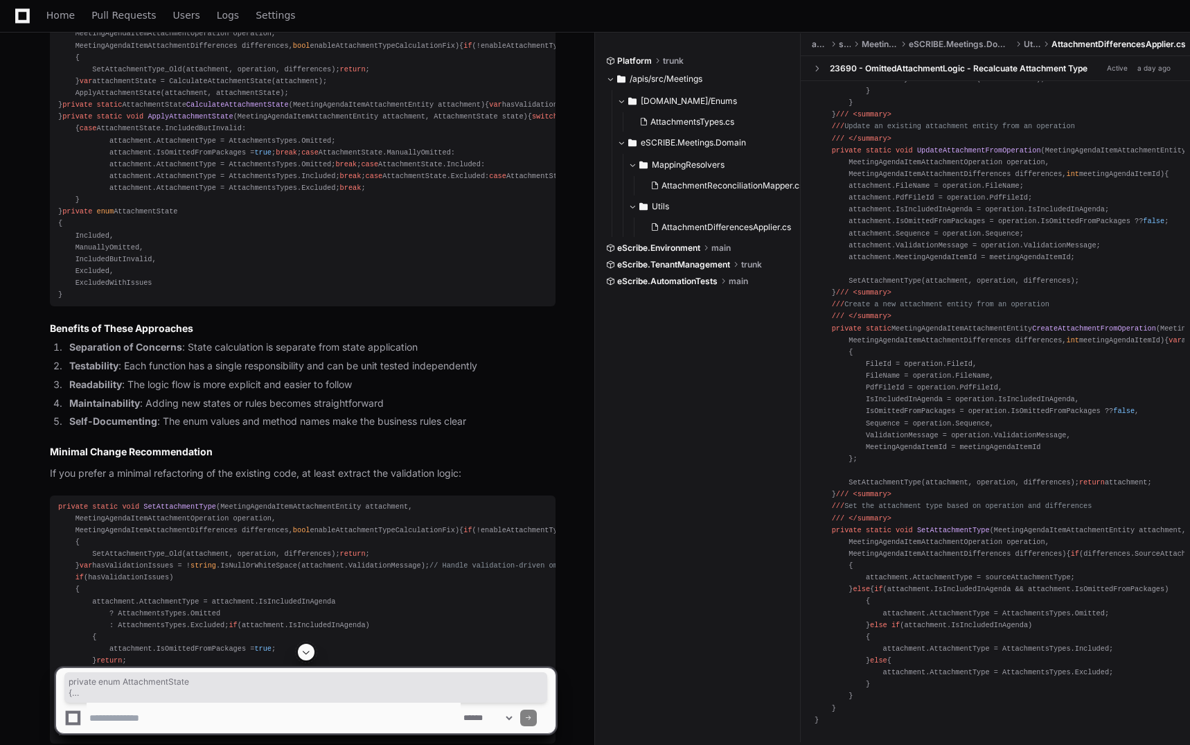
scroll to position [1321, 0]
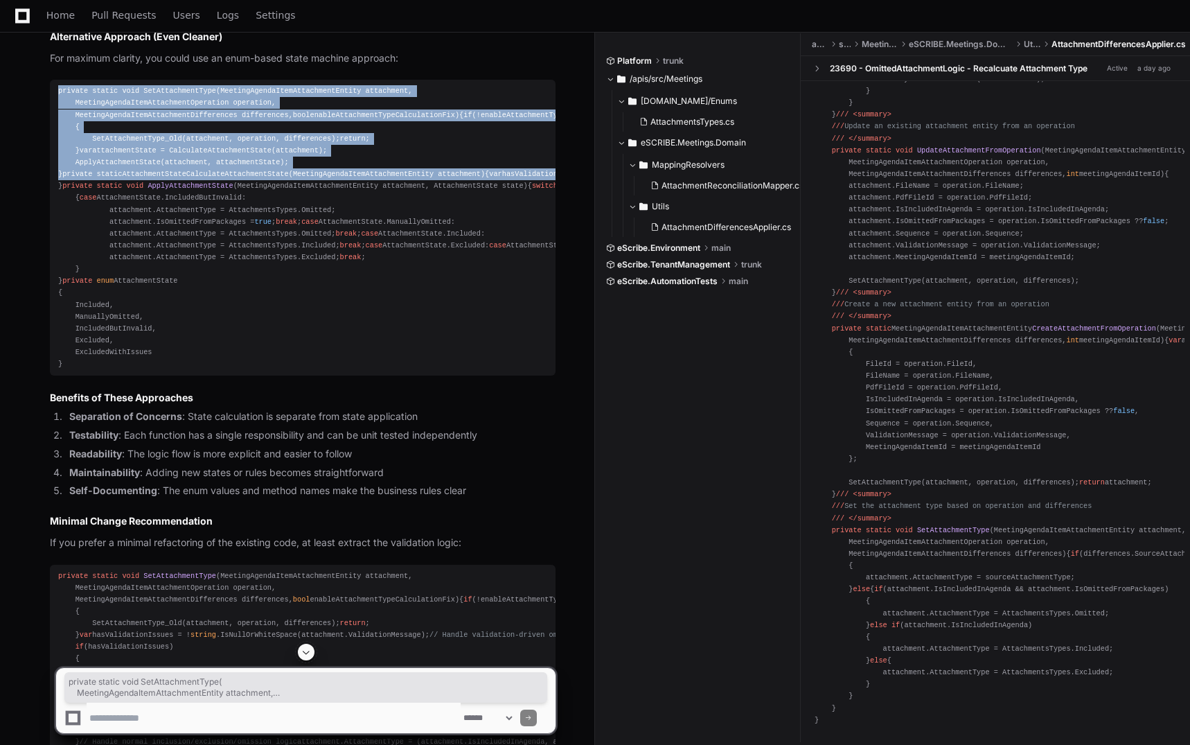
drag, startPoint x: 56, startPoint y: 336, endPoint x: 252, endPoint y: 591, distance: 321.2
click at [252, 376] on pre "private static void SetAttachmentType ( MeetingAgendaItemAttachmentEntity attac…" at bounding box center [303, 228] width 506 height 296
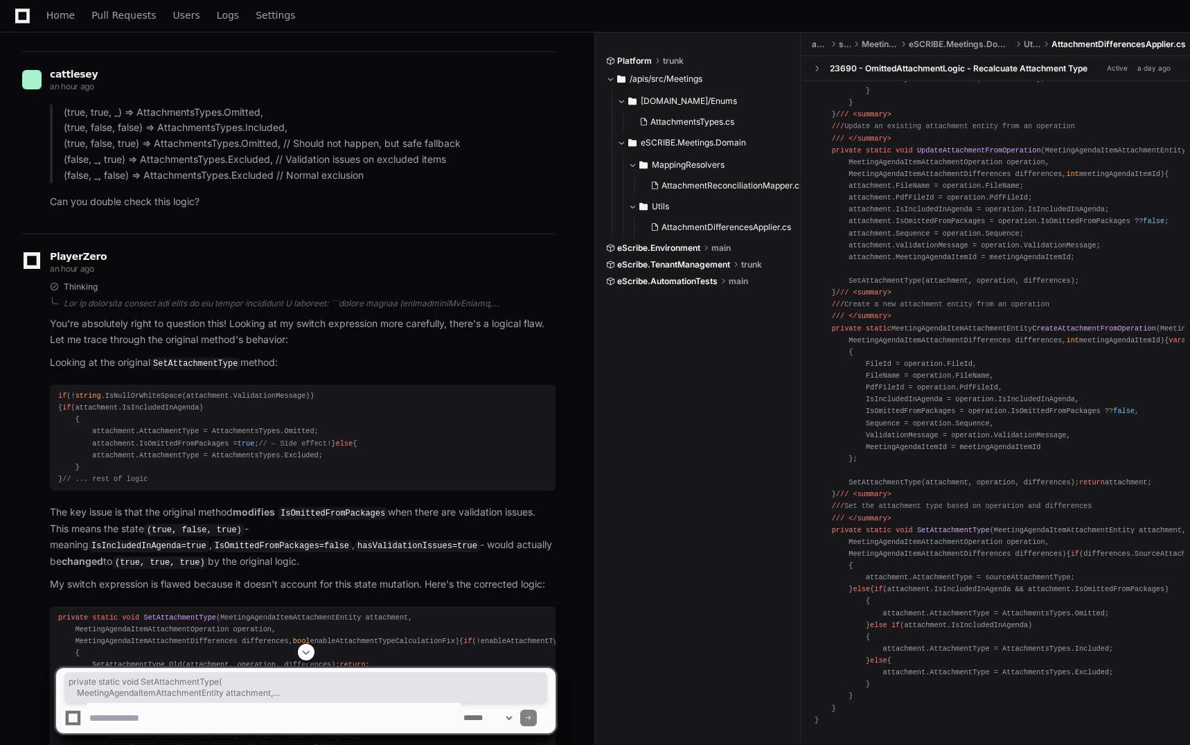
scroll to position [2153, 0]
click at [227, 722] on textarea at bounding box center [274, 718] width 374 height 30
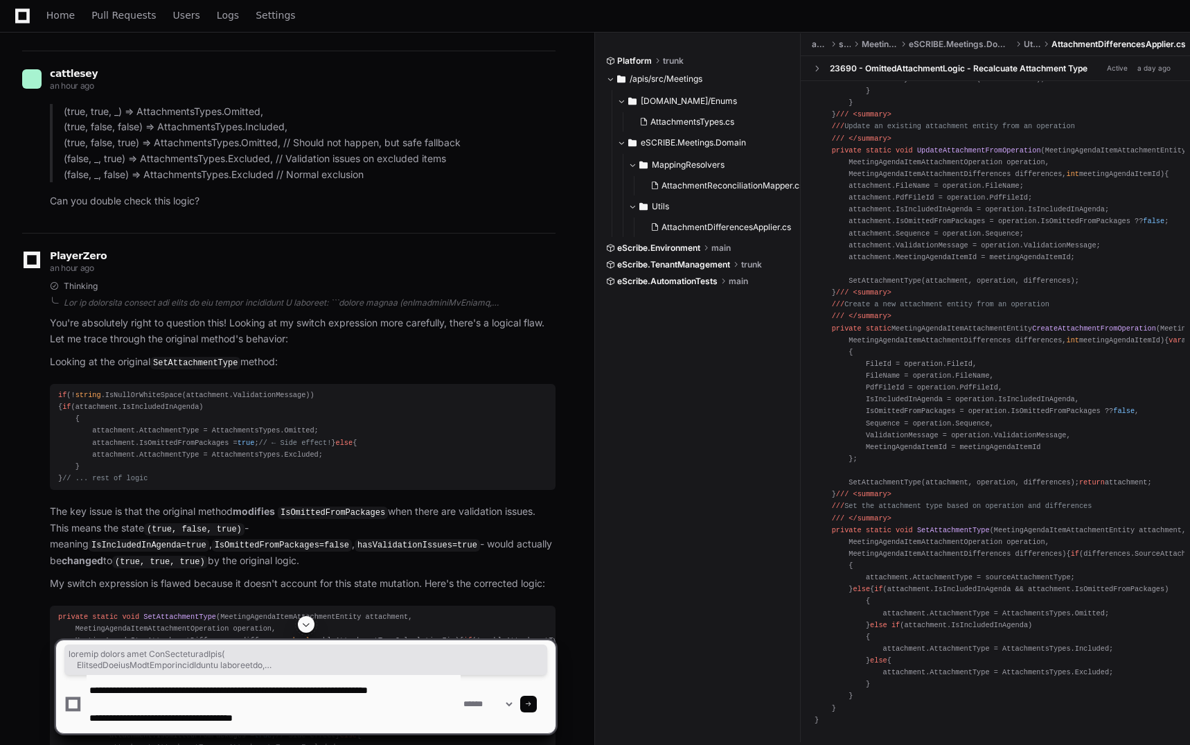
click at [158, 714] on textarea at bounding box center [274, 704] width 374 height 58
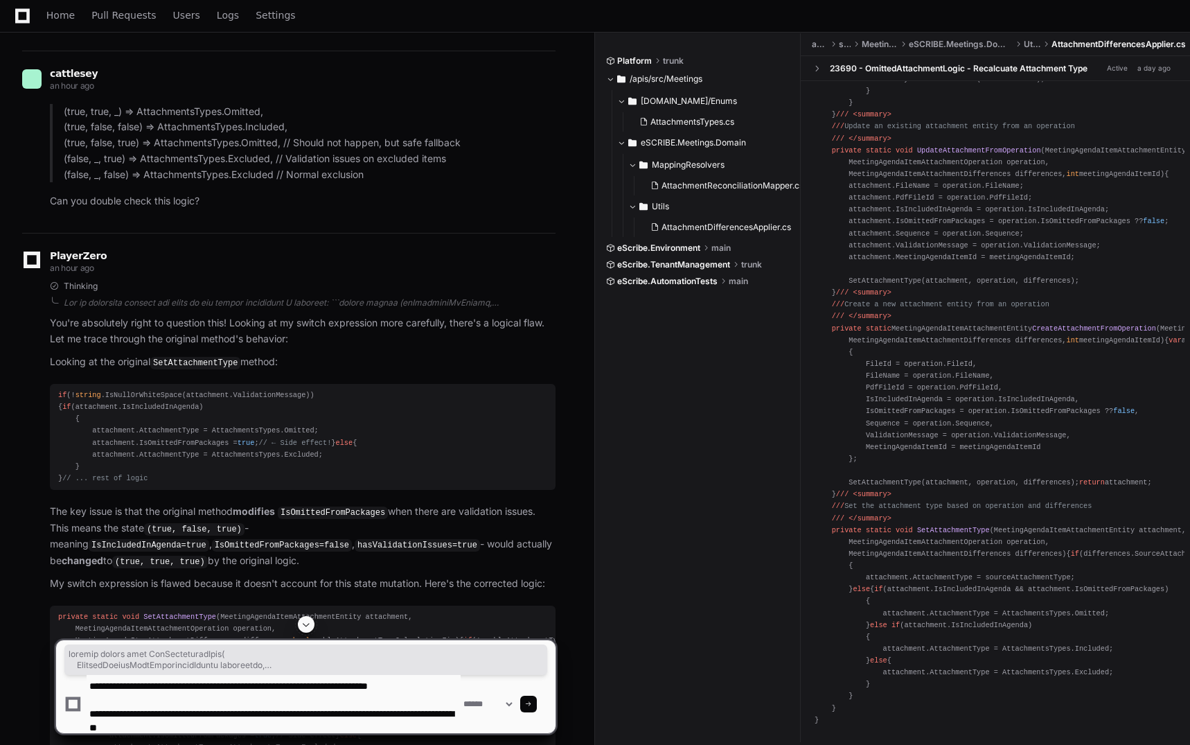
type textarea "**********"
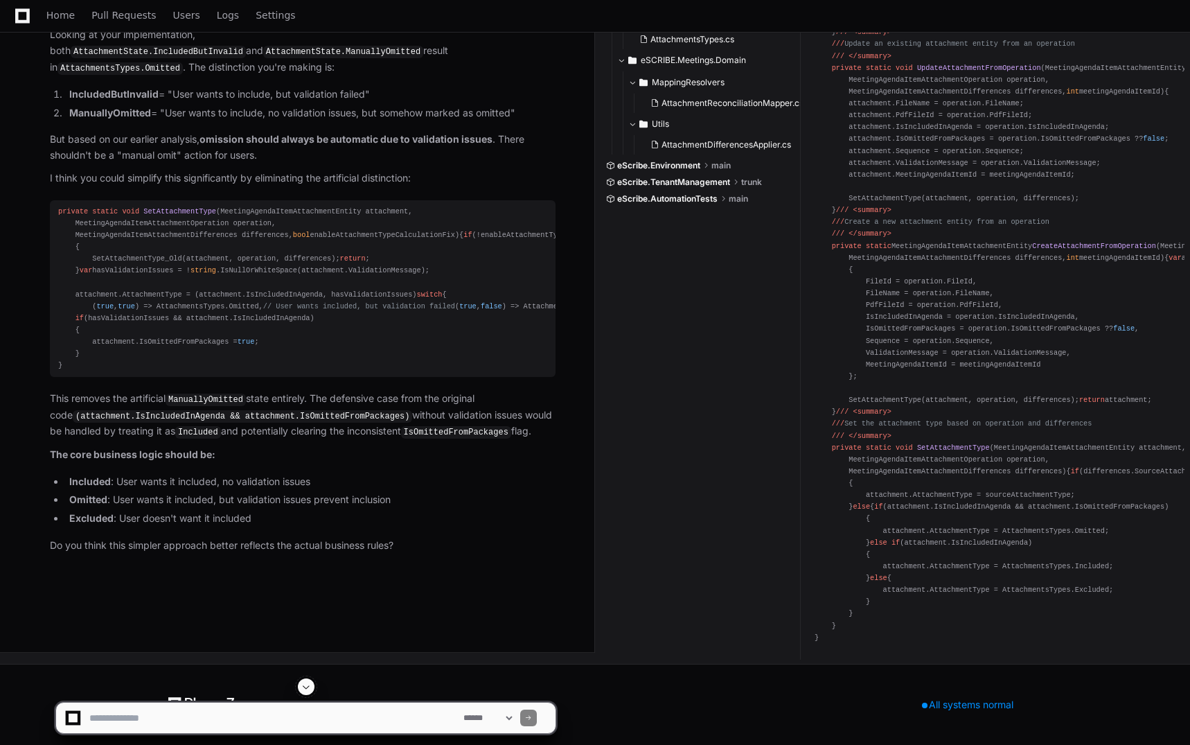
scroll to position [8651, 0]
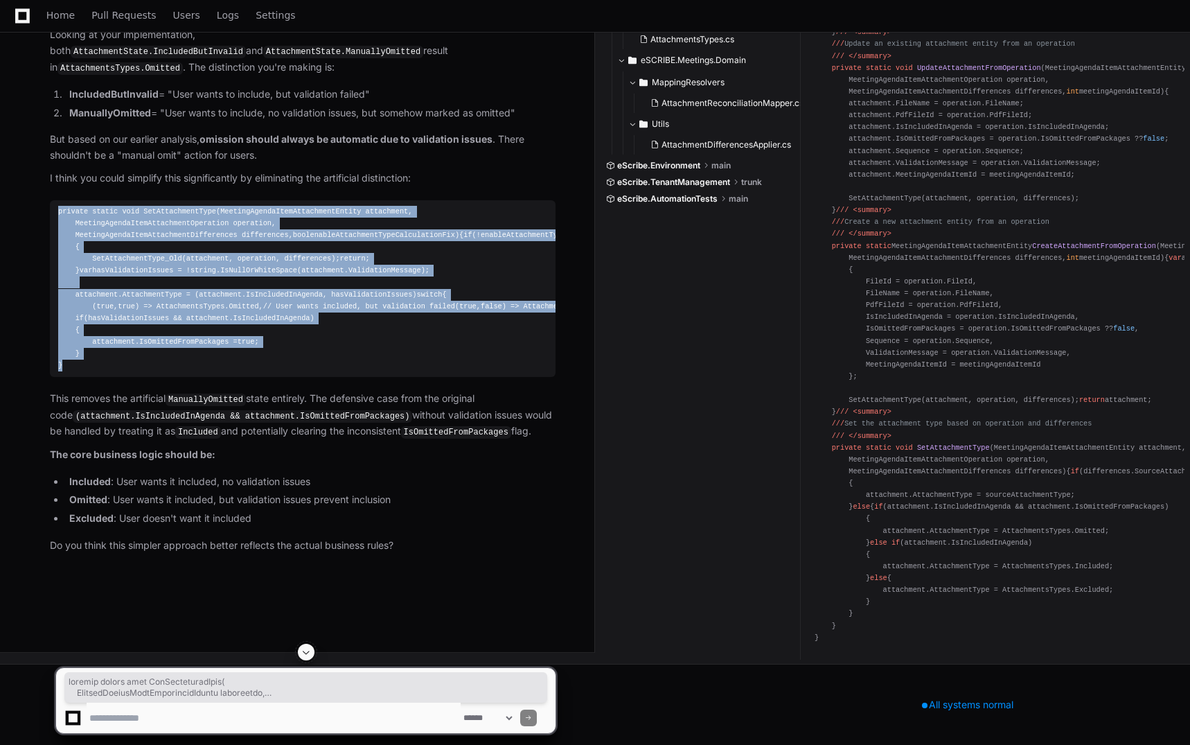
drag, startPoint x: 74, startPoint y: 507, endPoint x: 56, endPoint y: 201, distance: 306.8
click at [56, 201] on pre "private static void SetAttachmentType ( MeetingAgendaItemAttachmentEntity attac…" at bounding box center [303, 288] width 506 height 177
copy div "private static void SetAttachmentType ( MeetingAgendaItemAttachmentEntity attac…"
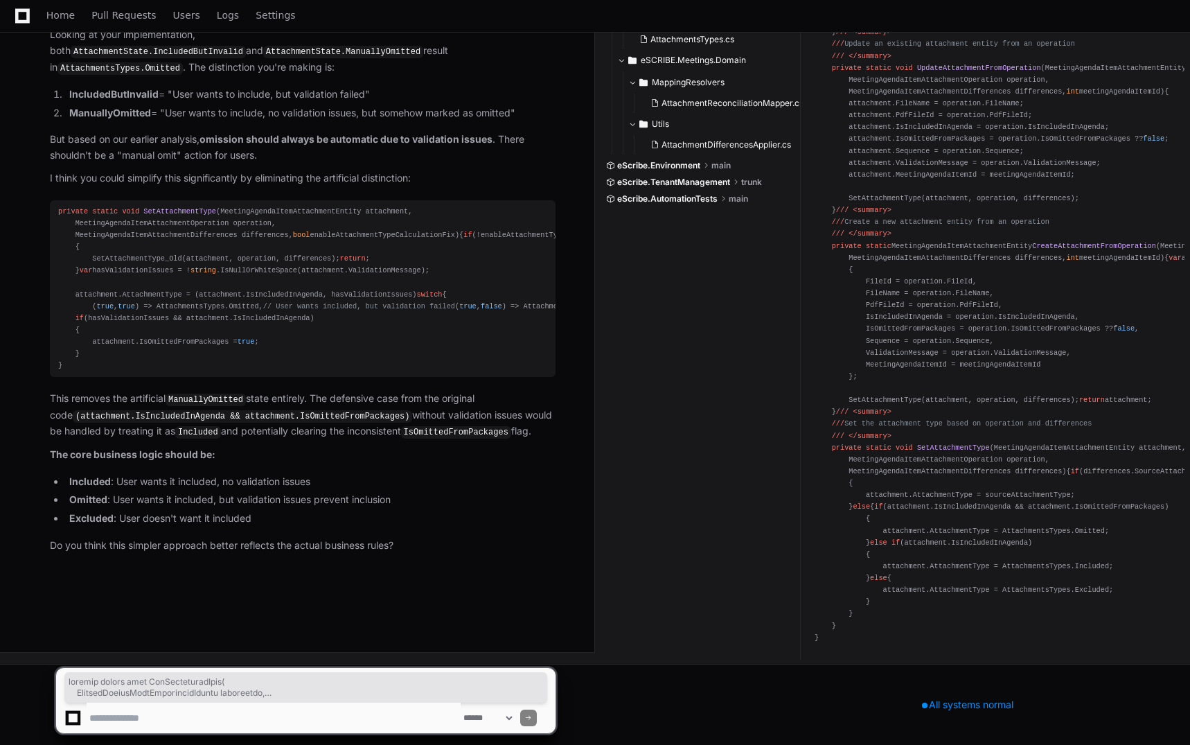
click at [454, 576] on div "PlayerZero now Thinking You've hit on a key insight! You're absolutely right th…" at bounding box center [289, 249] width 534 height 655
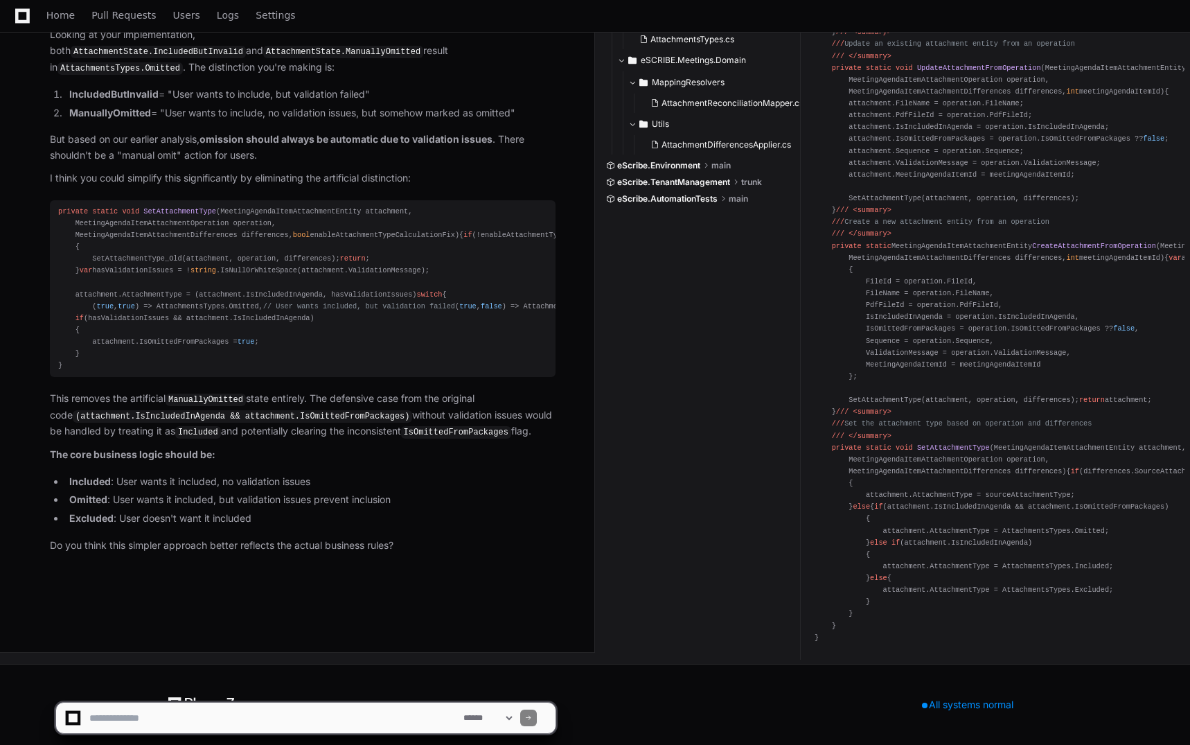
click at [249, 709] on textarea at bounding box center [274, 718] width 374 height 30
type textarea "**********"
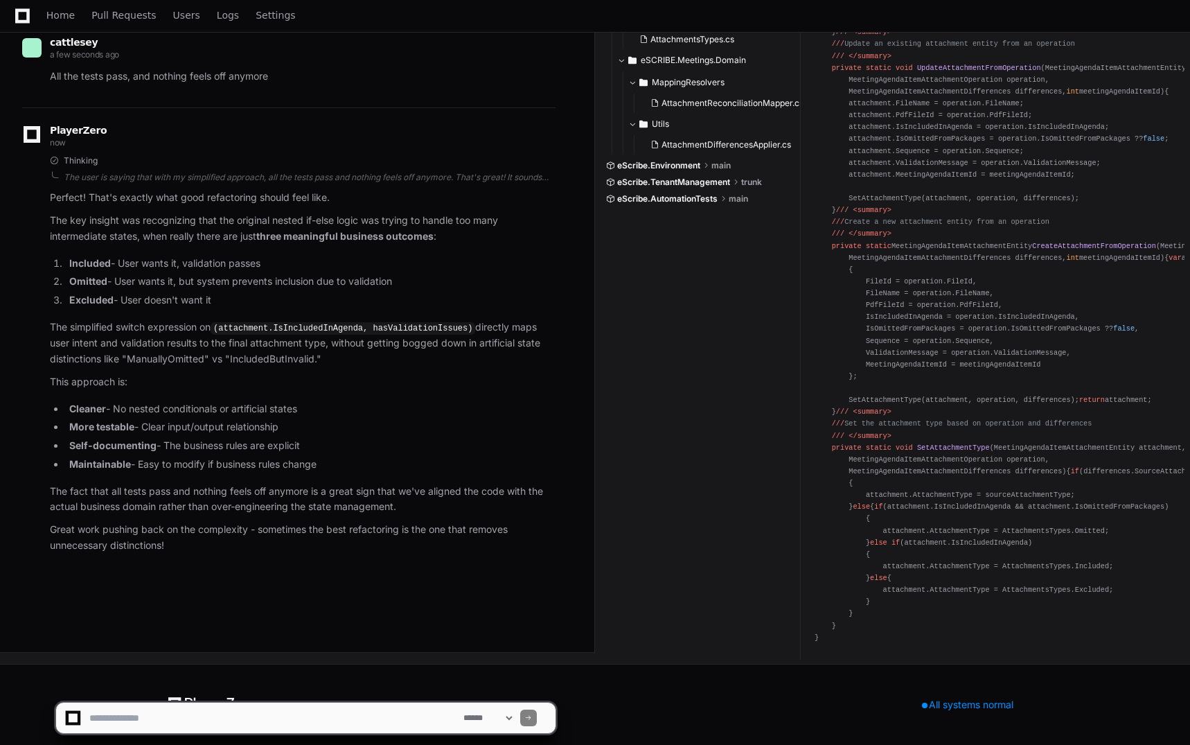
scroll to position [9346, 0]
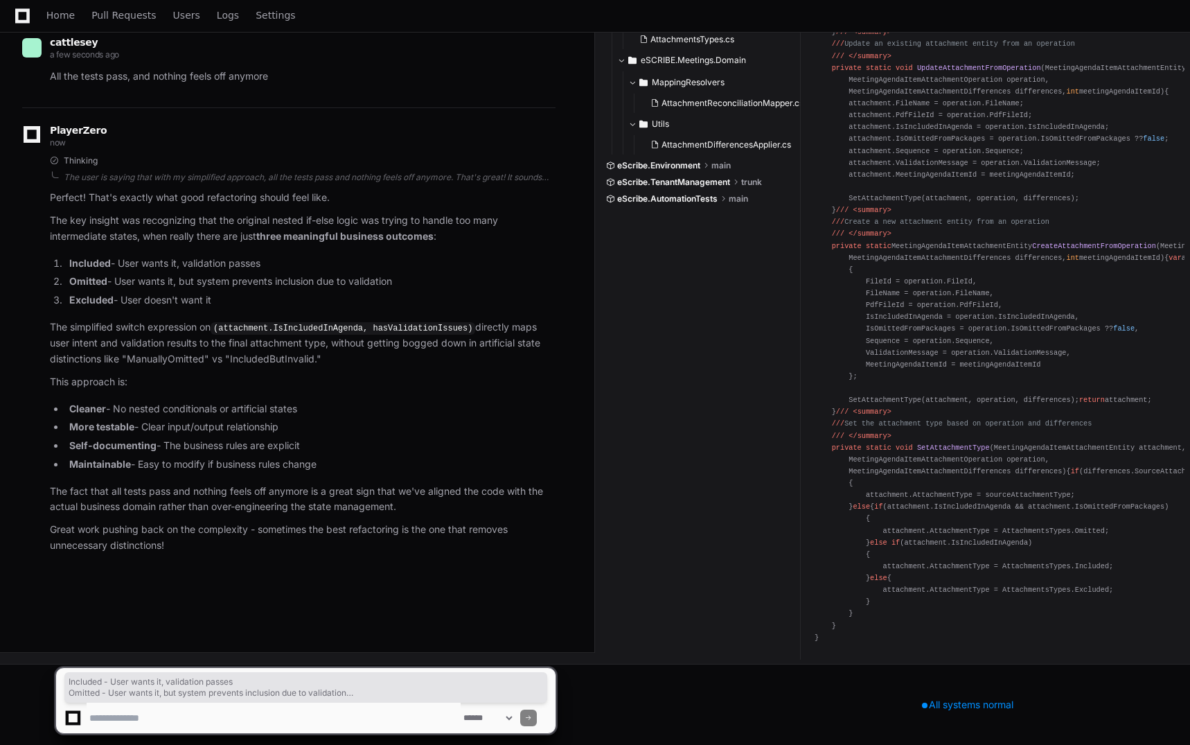
drag, startPoint x: 222, startPoint y: 301, endPoint x: 26, endPoint y: 265, distance: 199.4
click at [26, 265] on div "Thinking The user is saying that with my simplified approach, all the tests pas…" at bounding box center [289, 354] width 534 height 398
copy ol "Included - User wants it, validation passes Omitted - User wants it, but system…"
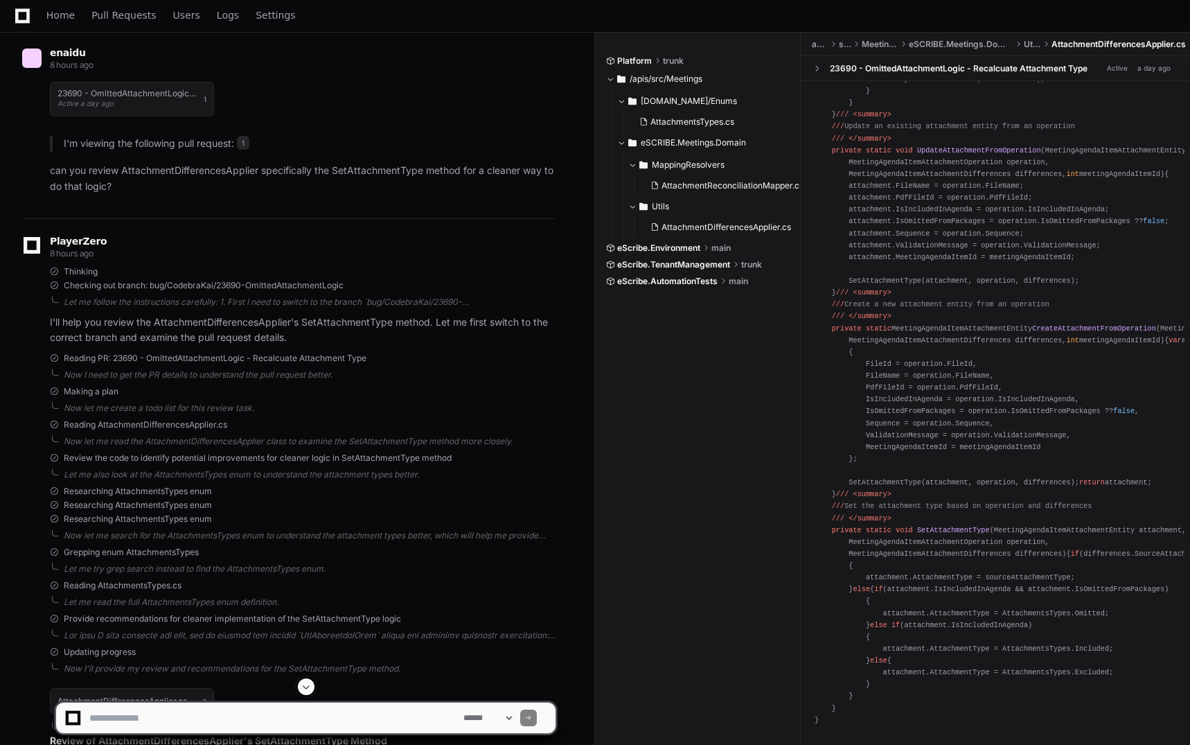
scroll to position [208, 0]
